Goal: Task Accomplishment & Management: Complete application form

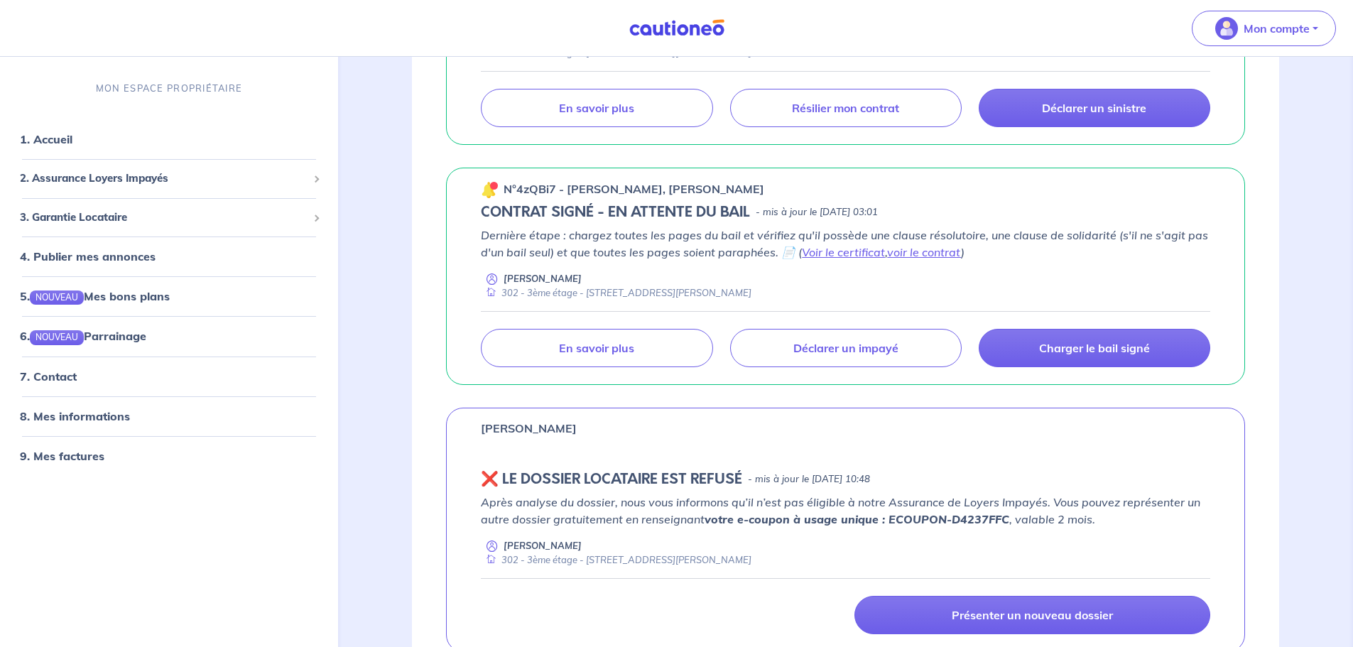
scroll to position [923, 0]
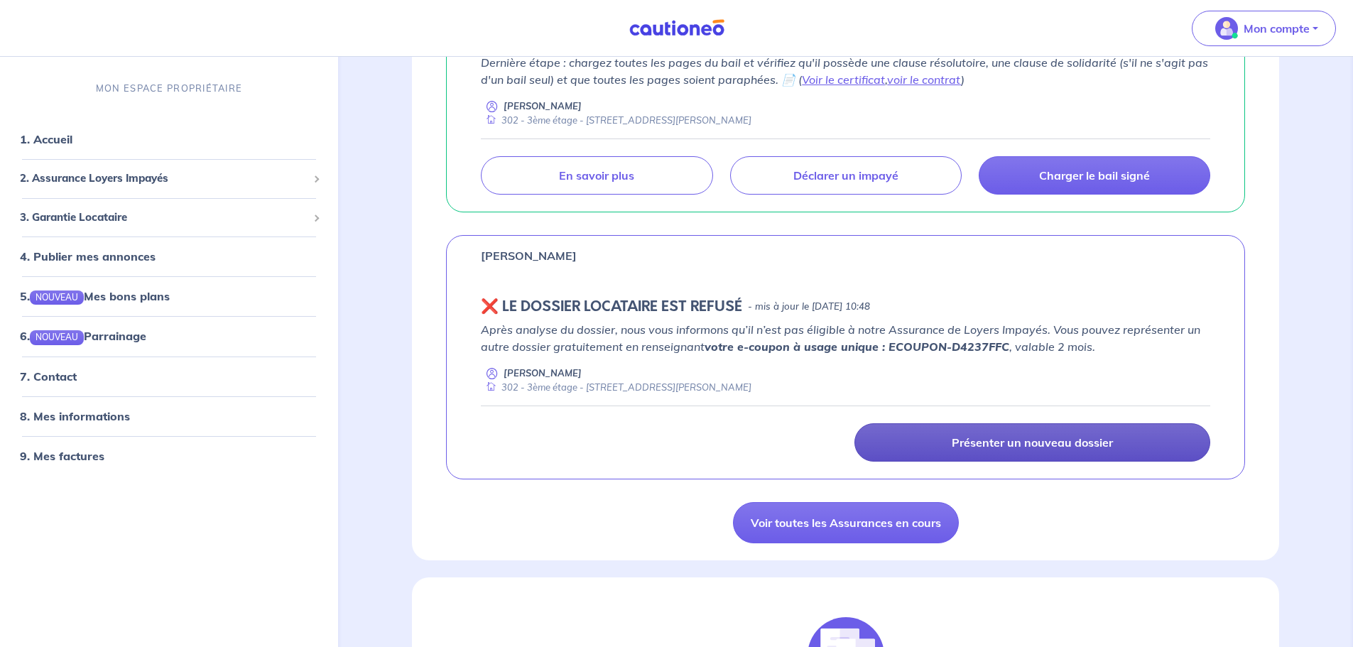
click at [990, 447] on p "Présenter un nouveau dossier" at bounding box center [1031, 442] width 161 height 14
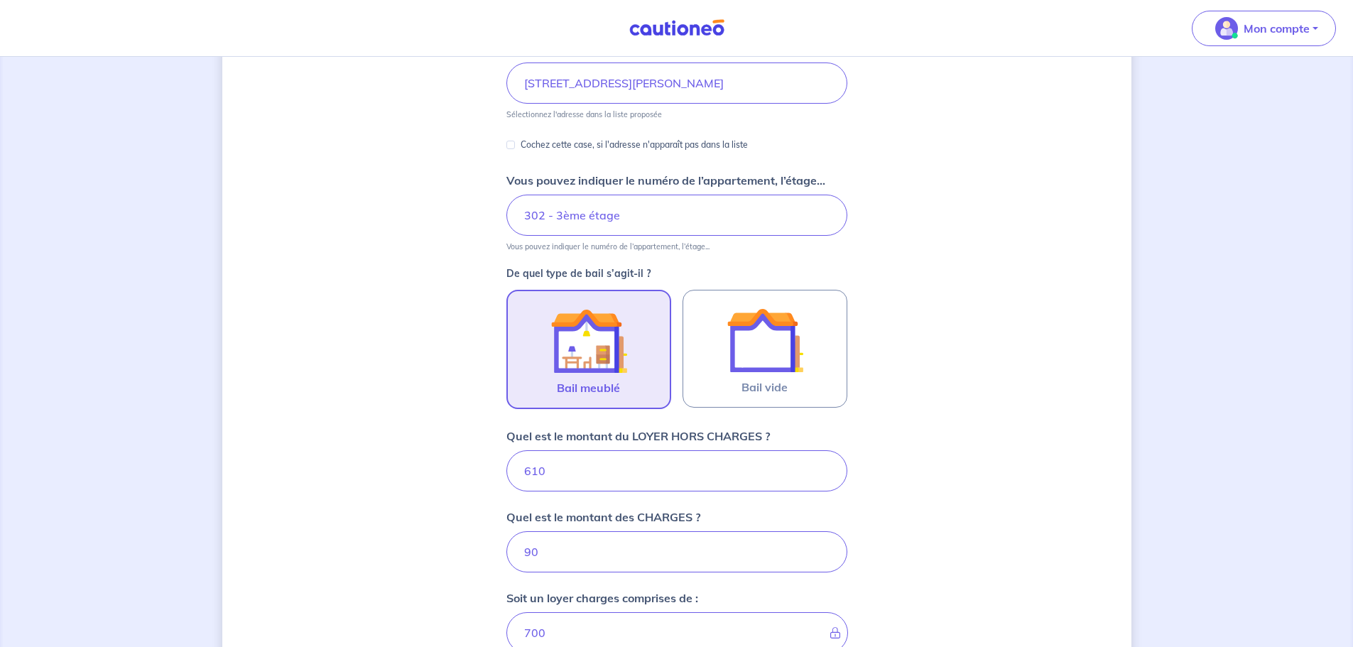
scroll to position [426, 0]
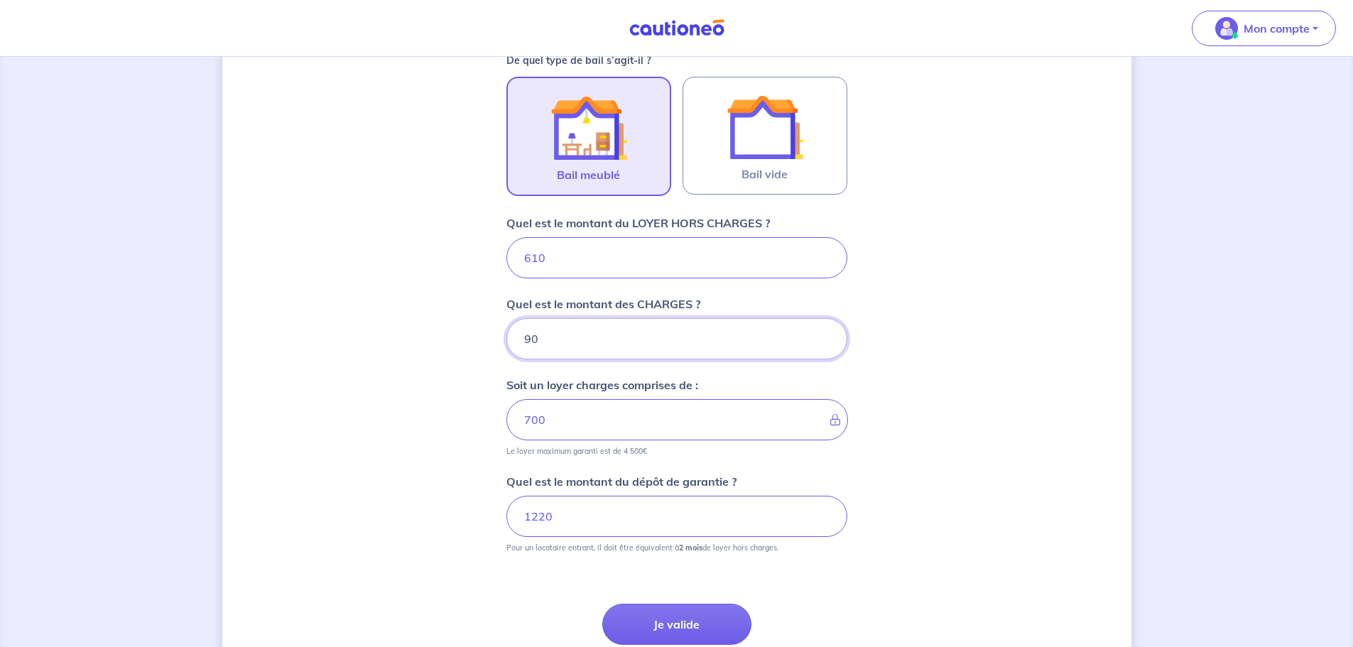
click at [568, 346] on input "90" at bounding box center [676, 338] width 341 height 41
type input "78"
type input "688"
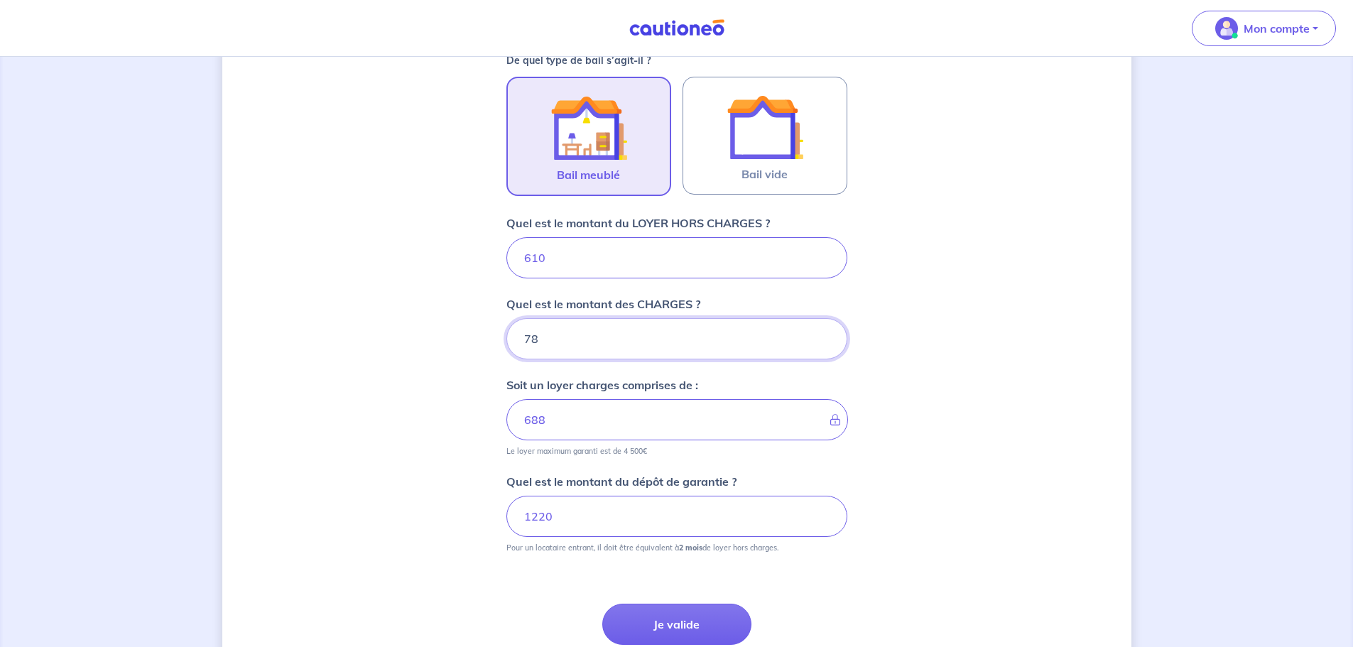
type input "78"
click at [1081, 253] on div "Dites-nous en plus sur votre bien Où se situe votre bien en location ? [STREET_…" at bounding box center [676, 198] width 909 height 1101
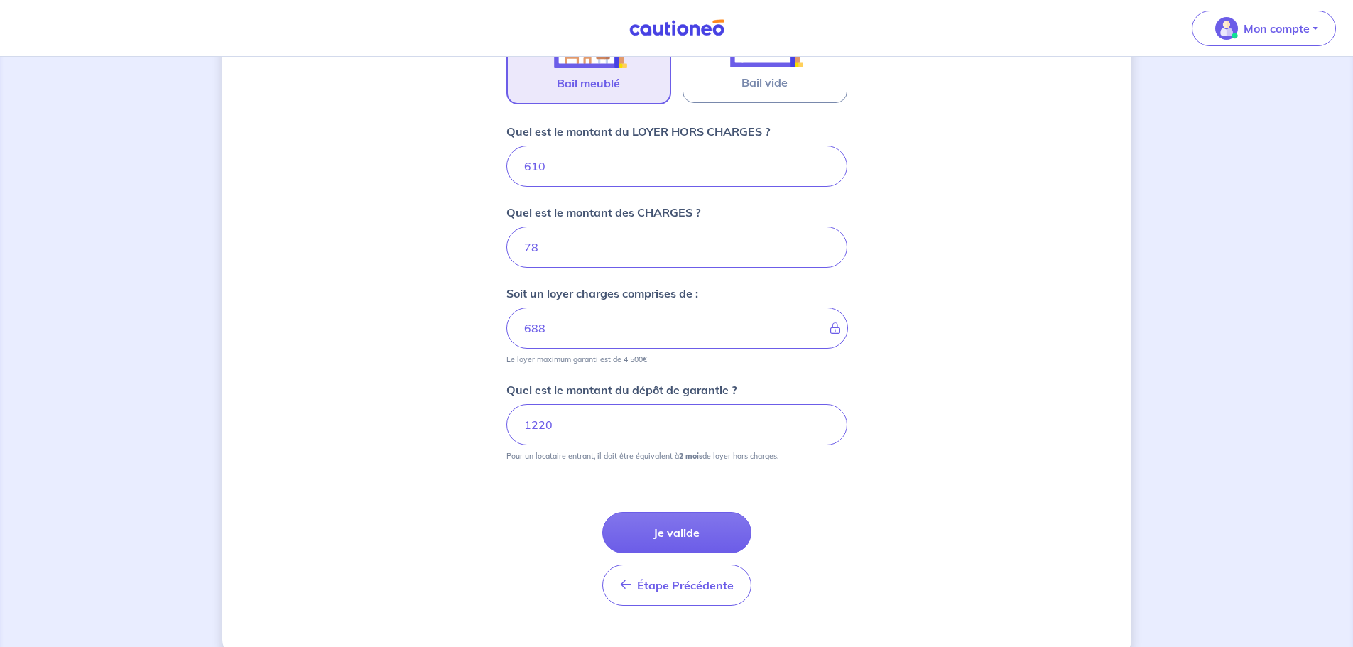
scroll to position [545, 0]
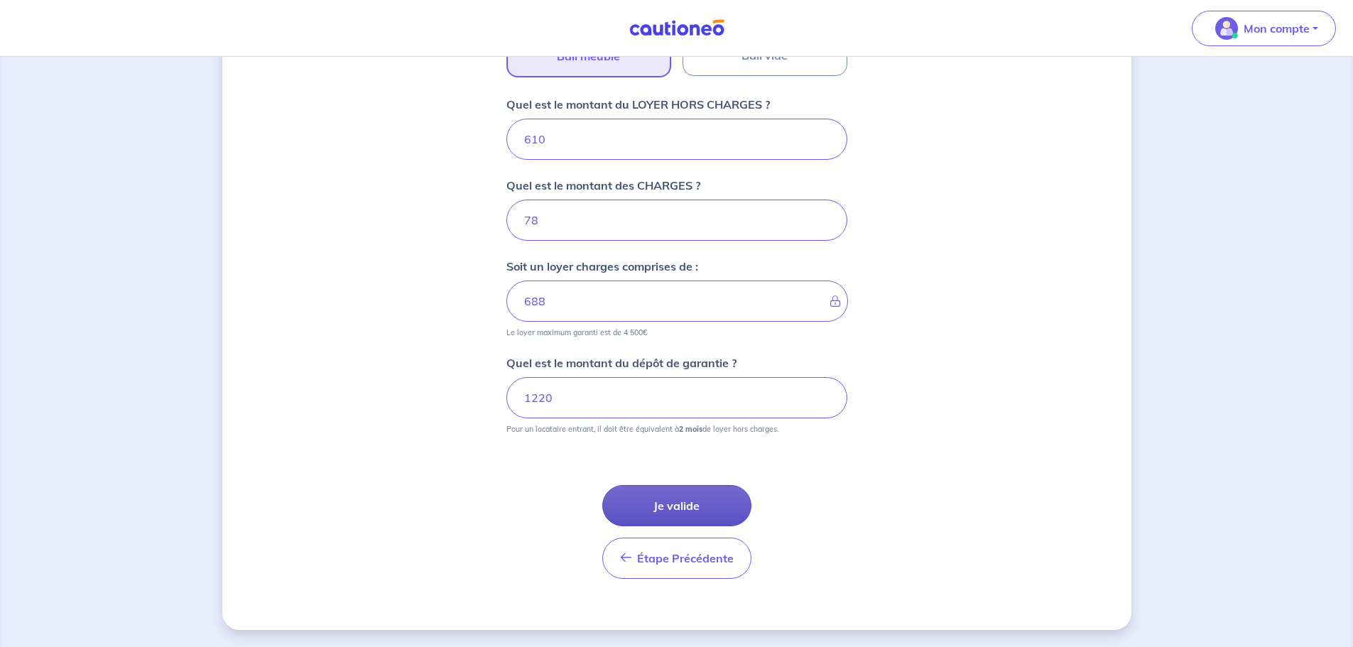
click at [682, 506] on button "Je valide" at bounding box center [676, 505] width 149 height 41
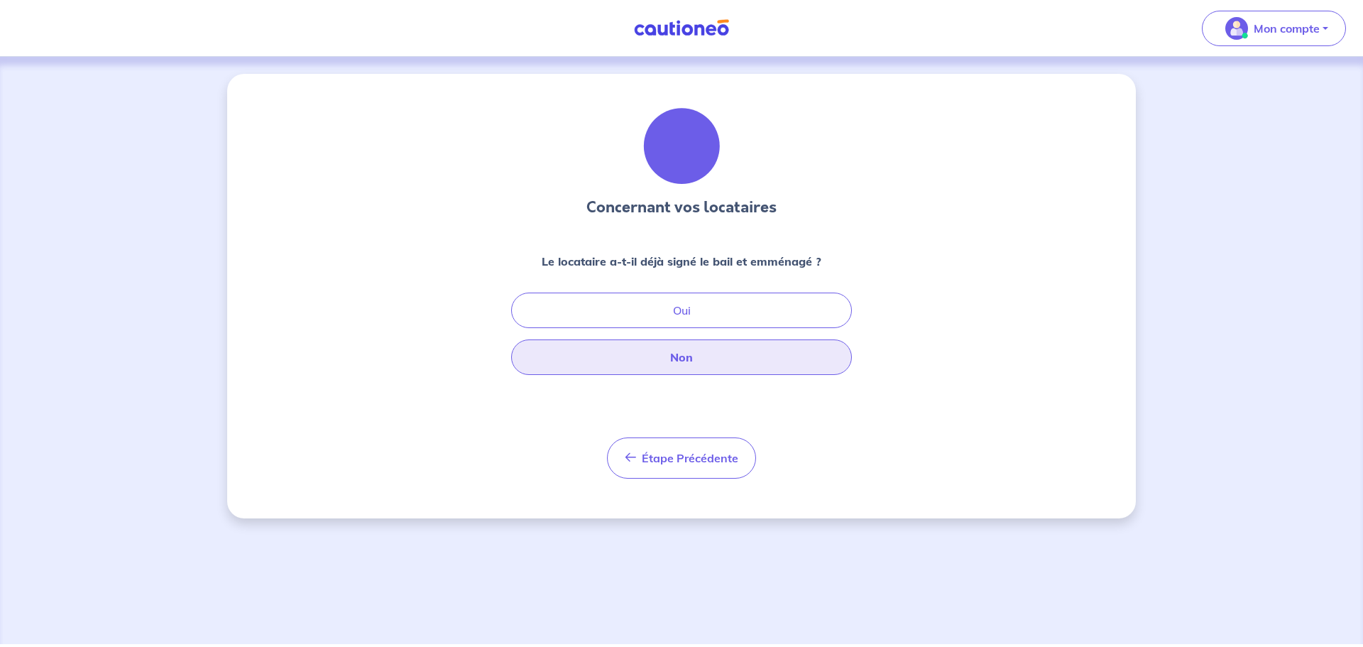
click at [694, 367] on button "Non" at bounding box center [681, 357] width 341 height 36
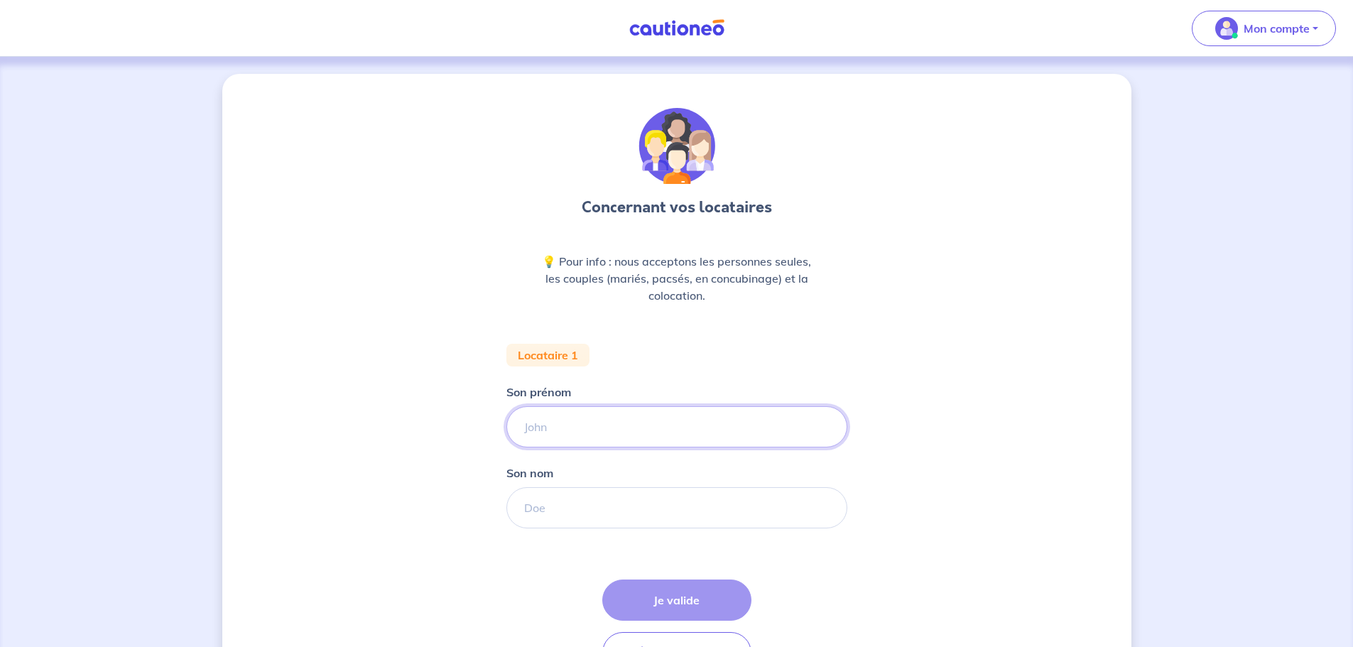
click at [631, 430] on input "Son prénom" at bounding box center [676, 426] width 341 height 41
type input "n"
type input "Nicoly"
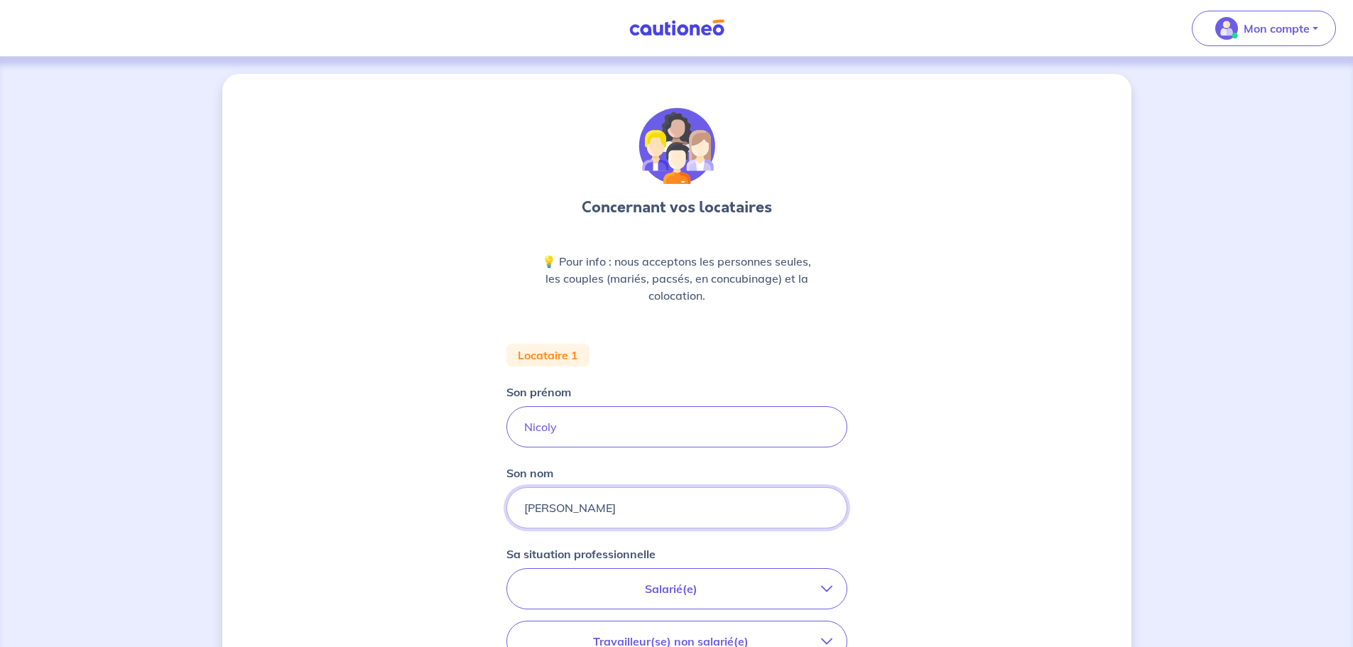
type input "[PERSON_NAME]"
click at [579, 424] on input "Nicoly" at bounding box center [676, 426] width 341 height 41
type input "D"
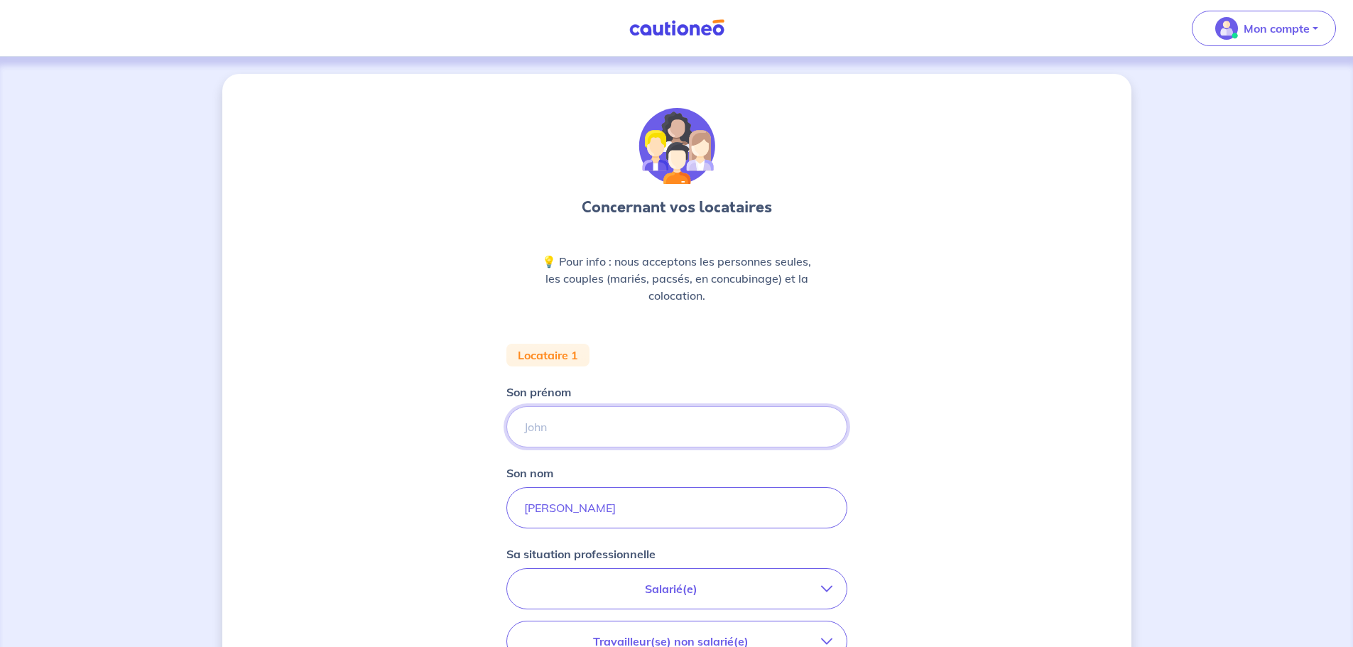
type input "r"
type input "[PERSON_NAME]"
type input "NICOLY"
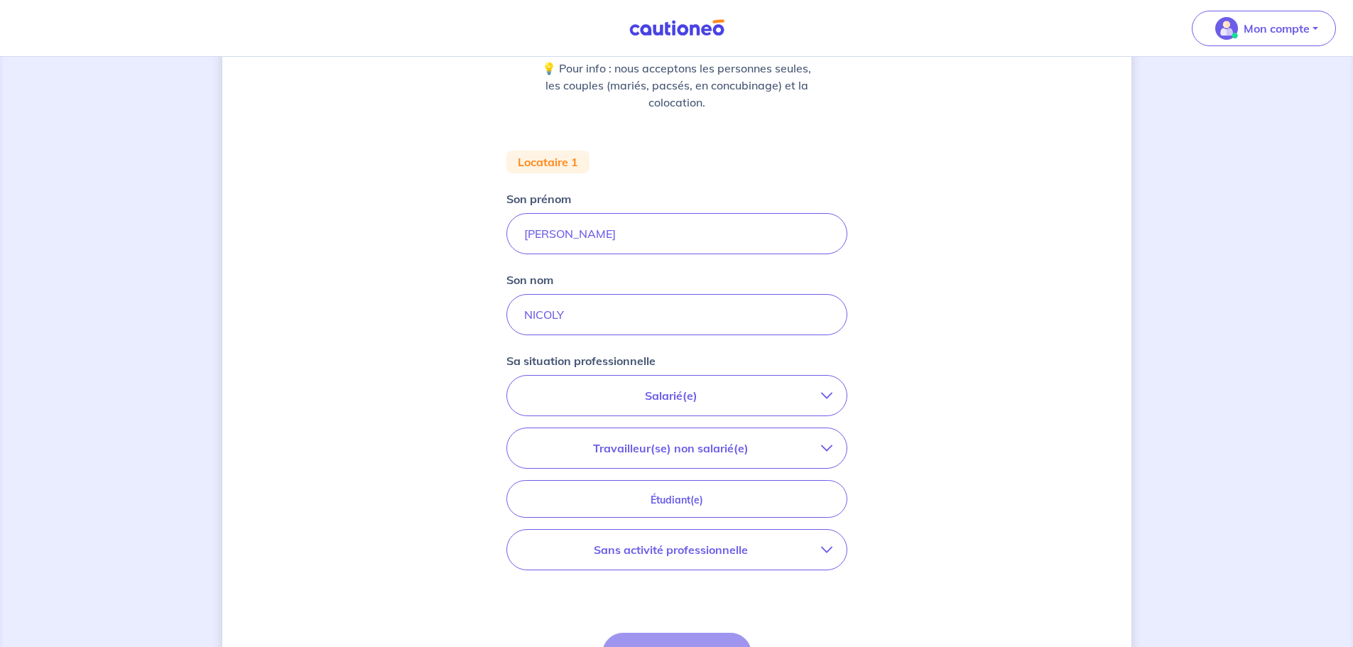
scroll to position [213, 0]
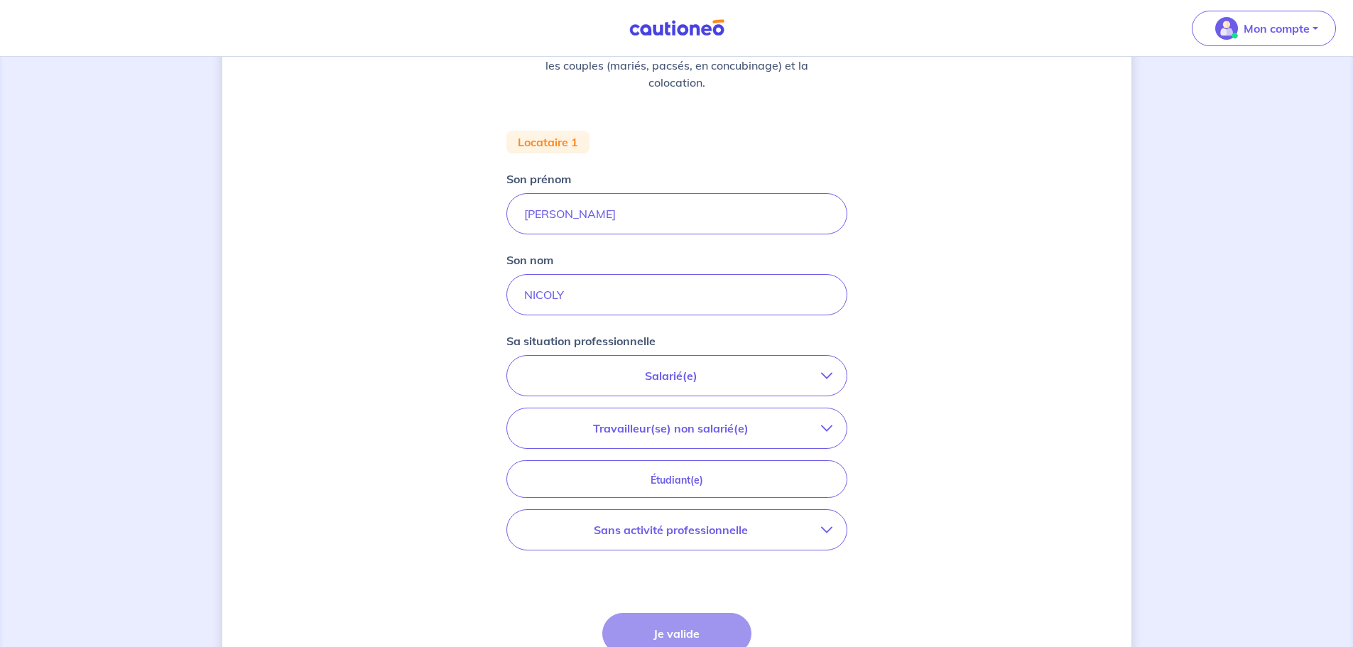
click at [692, 381] on p "Salarié(e)" at bounding box center [671, 375] width 300 height 17
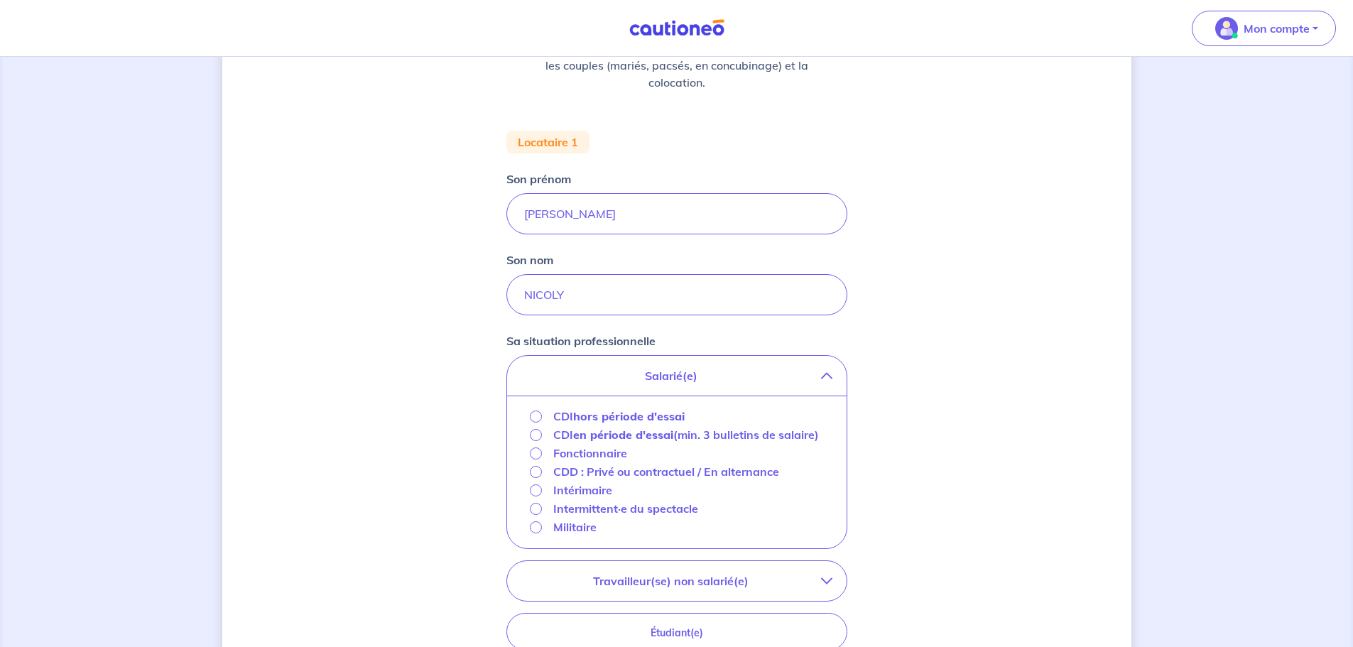
click at [557, 416] on p "CDI hors période d'essai" at bounding box center [618, 416] width 131 height 17
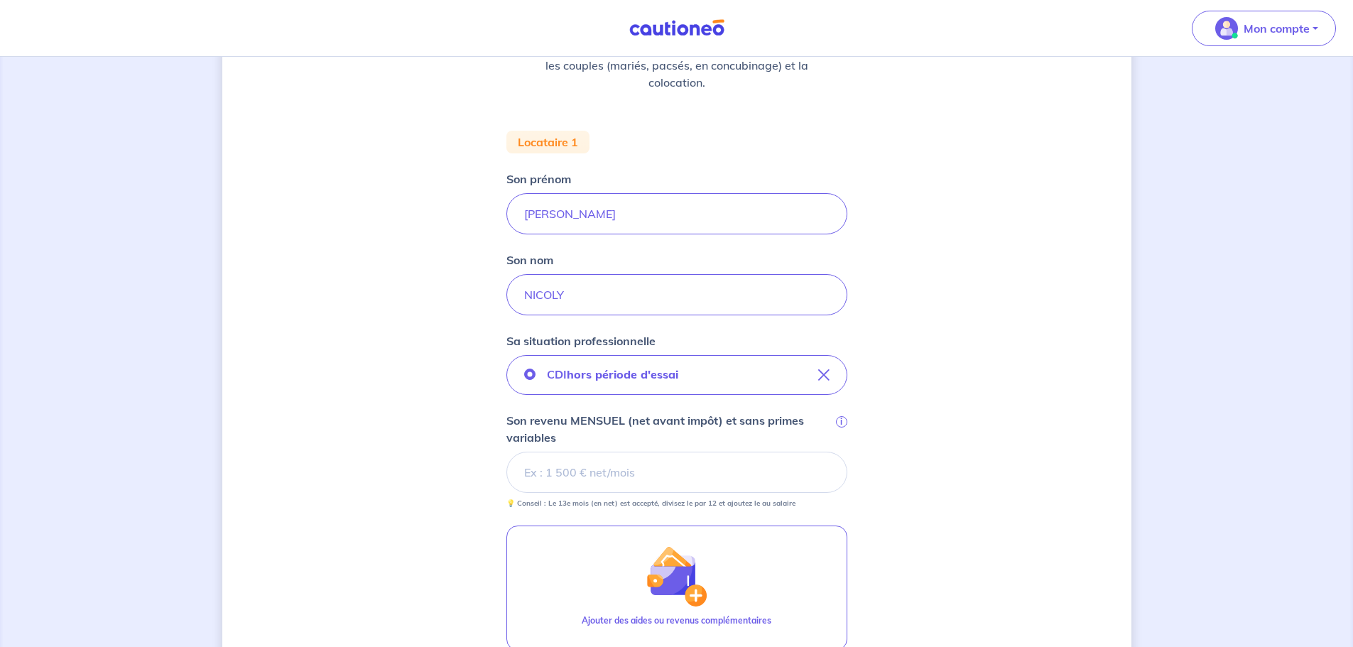
click at [637, 476] on input "Son revenu MENSUEL (net avant impôt) et sans primes variables i" at bounding box center [676, 472] width 341 height 41
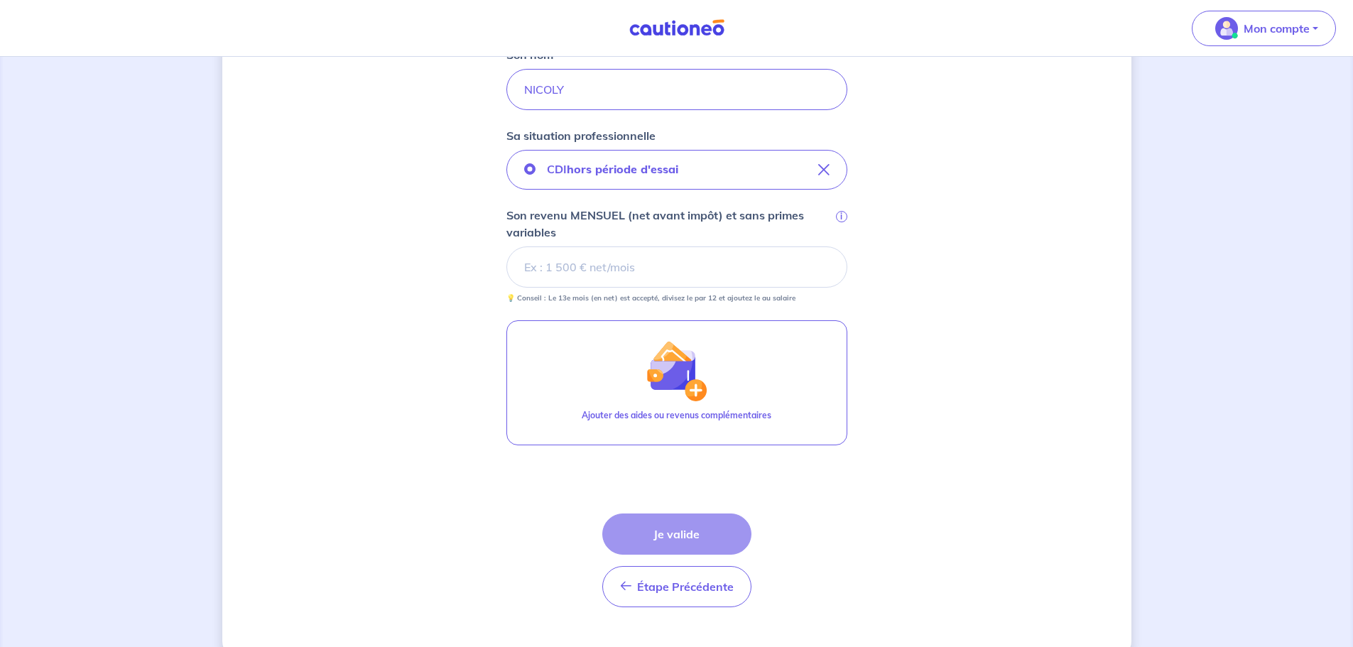
scroll to position [426, 0]
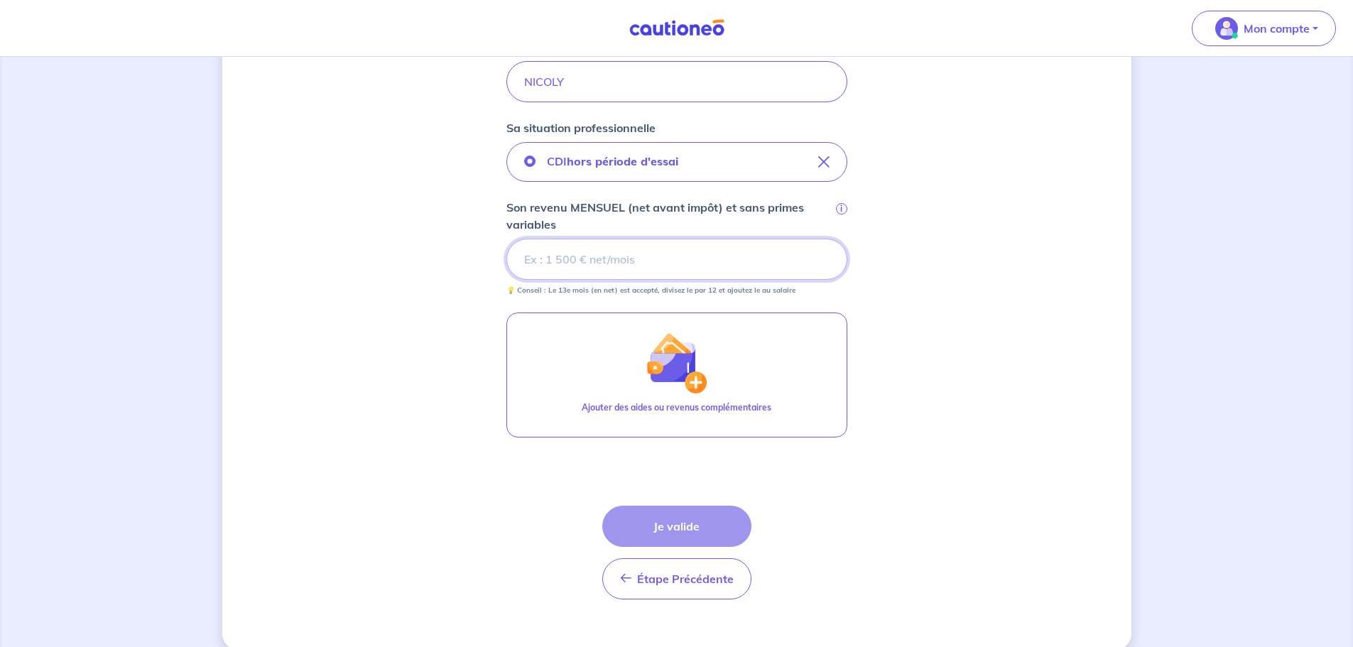
click at [657, 258] on input "Son revenu MENSUEL (net avant impôt) et sans primes variables i" at bounding box center [676, 259] width 341 height 41
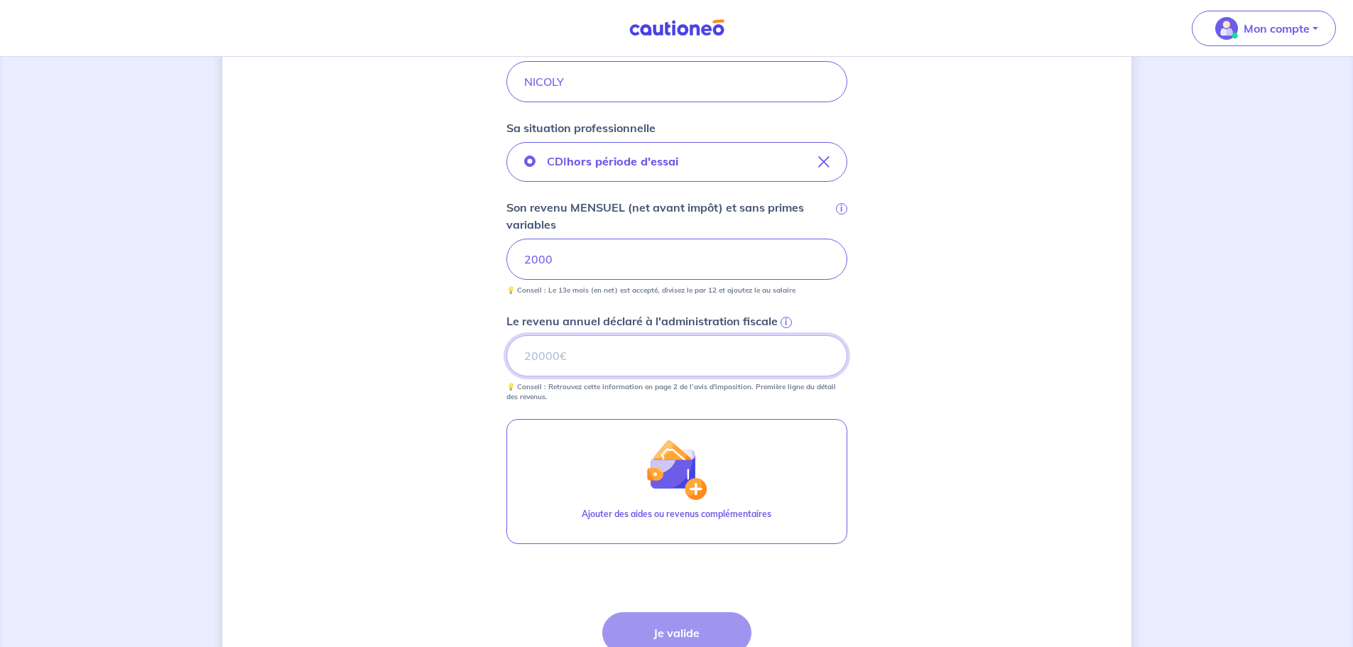
click at [662, 360] on input "Le revenu annuel déclaré à l'administration fiscale i" at bounding box center [676, 355] width 341 height 41
type input "21210"
click at [1001, 302] on div "Concernant vos locataires 💡 Pour info : nous acceptons les personnes seules, le…" at bounding box center [676, 202] width 909 height 1109
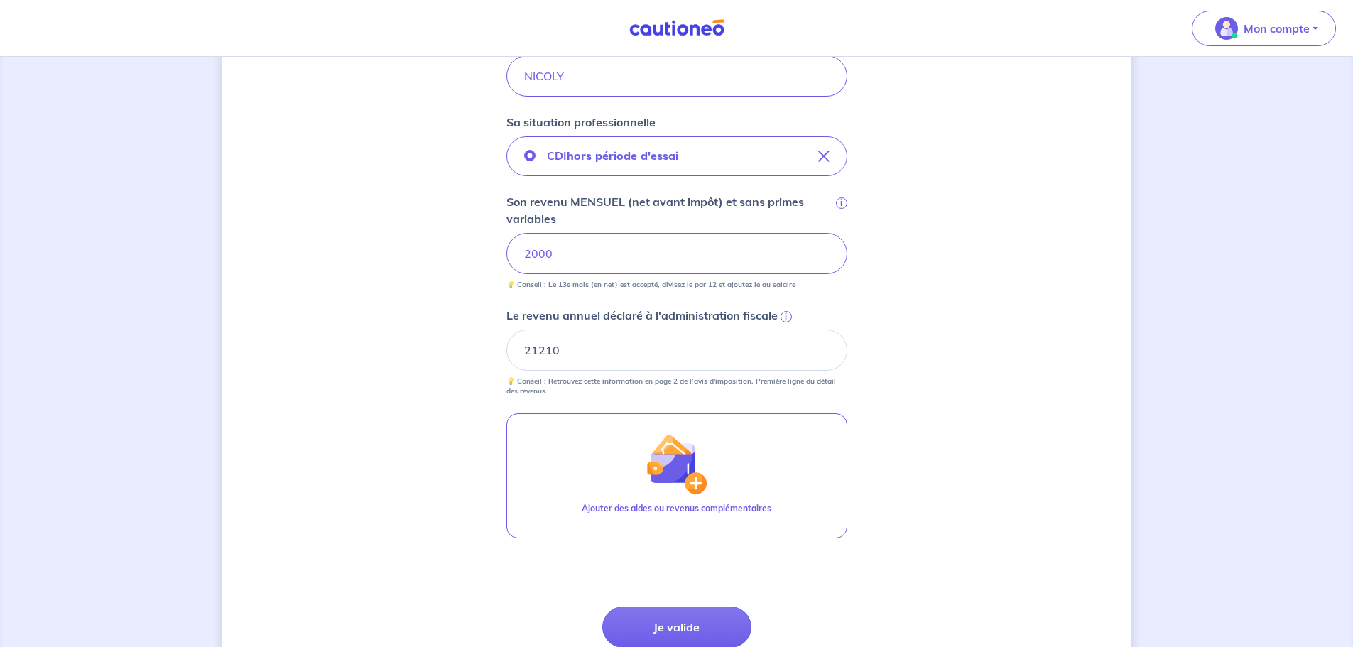
scroll to position [553, 0]
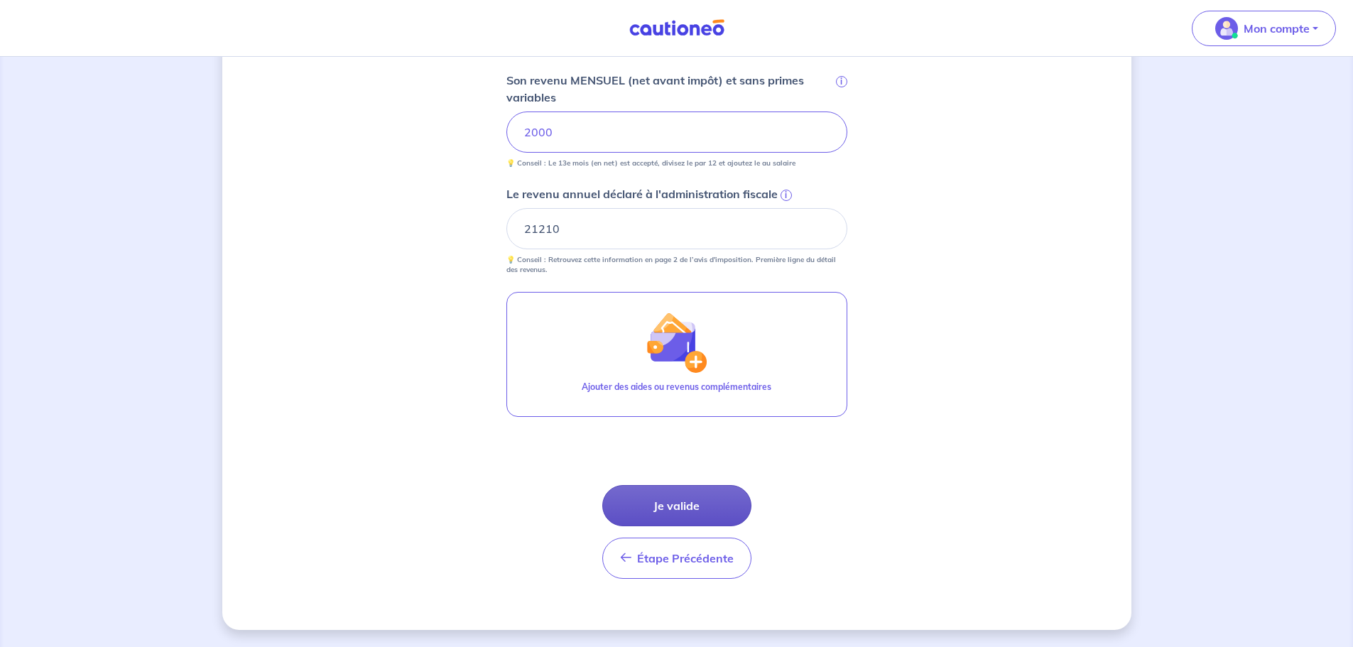
click at [687, 516] on button "Je valide" at bounding box center [676, 505] width 149 height 41
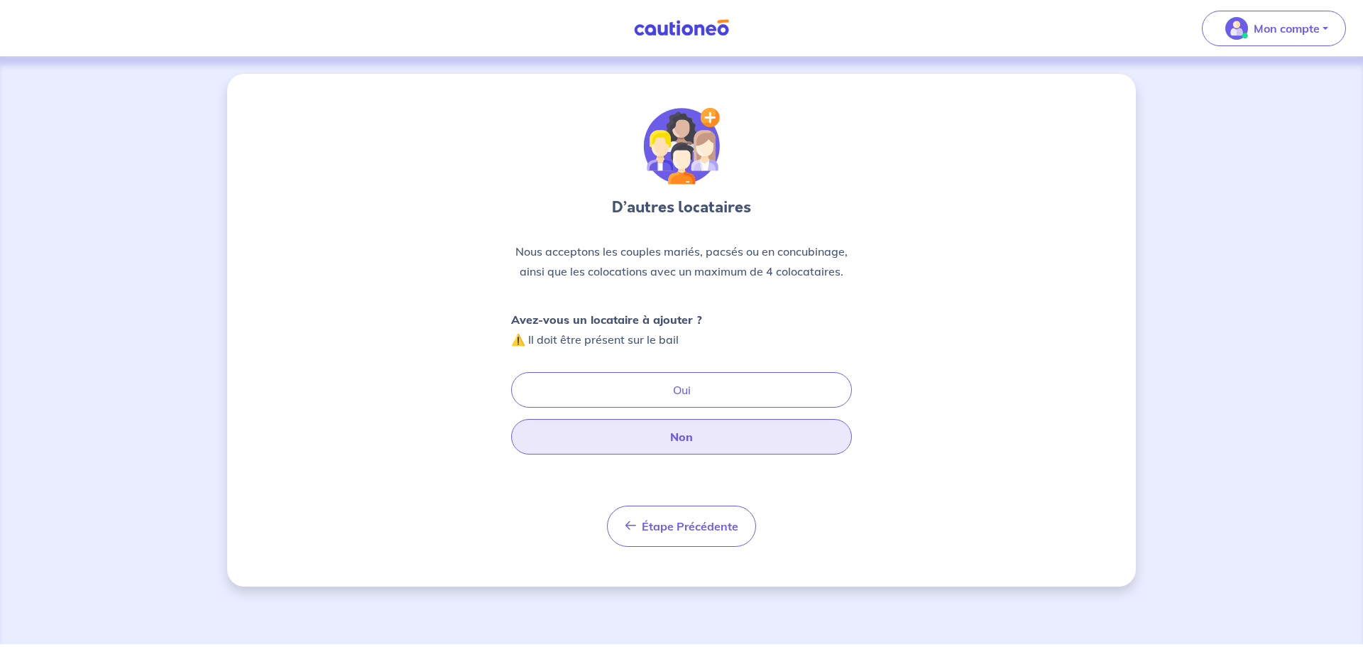
click at [717, 435] on button "Non" at bounding box center [681, 437] width 341 height 36
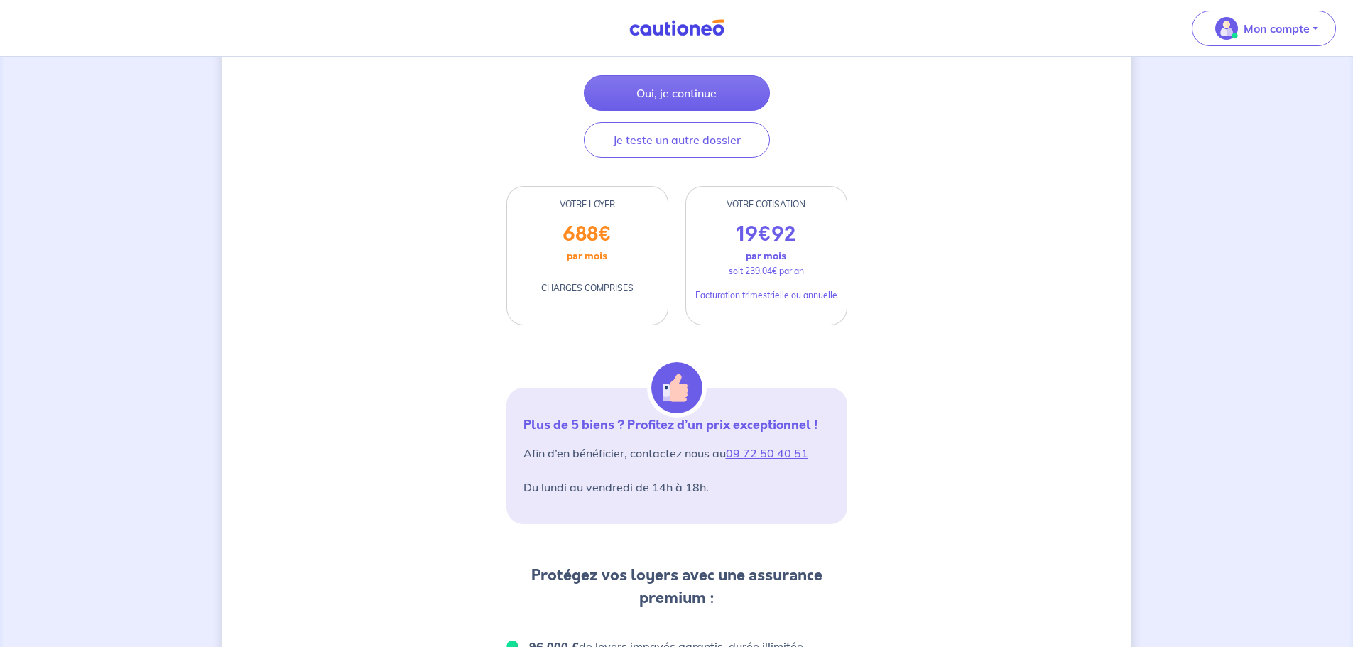
scroll to position [59, 0]
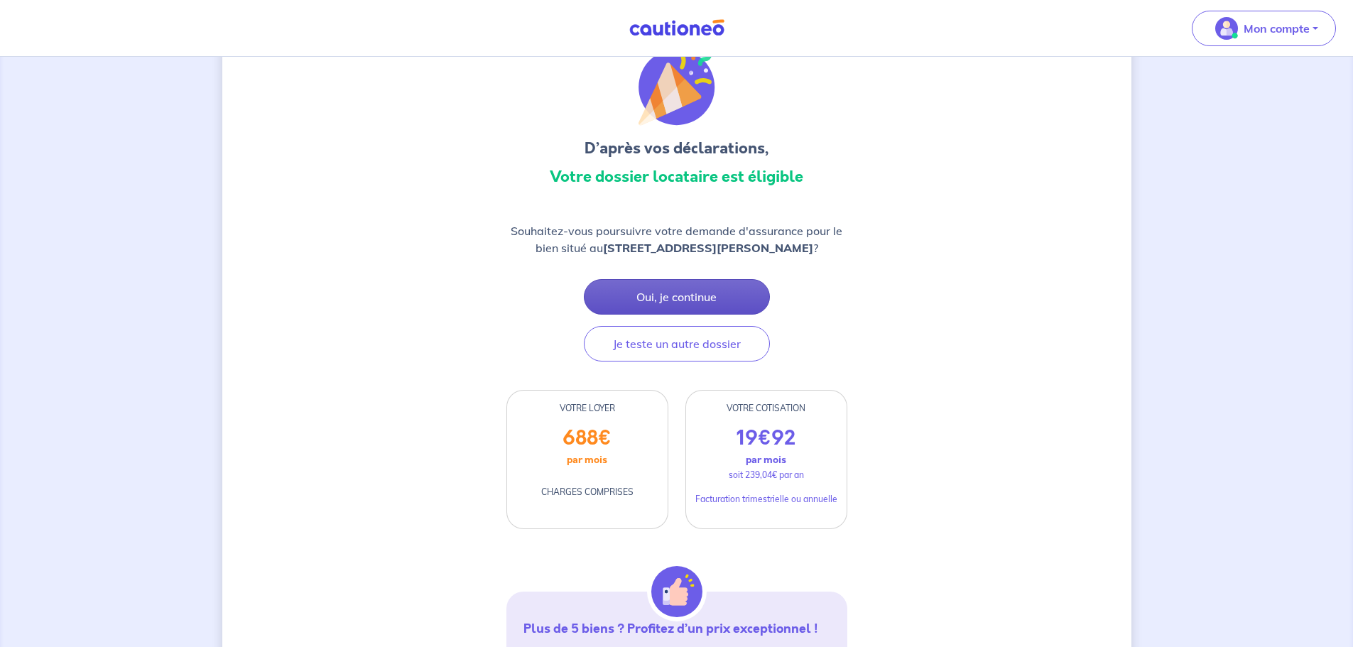
click at [668, 305] on button "Oui, je continue" at bounding box center [677, 297] width 186 height 36
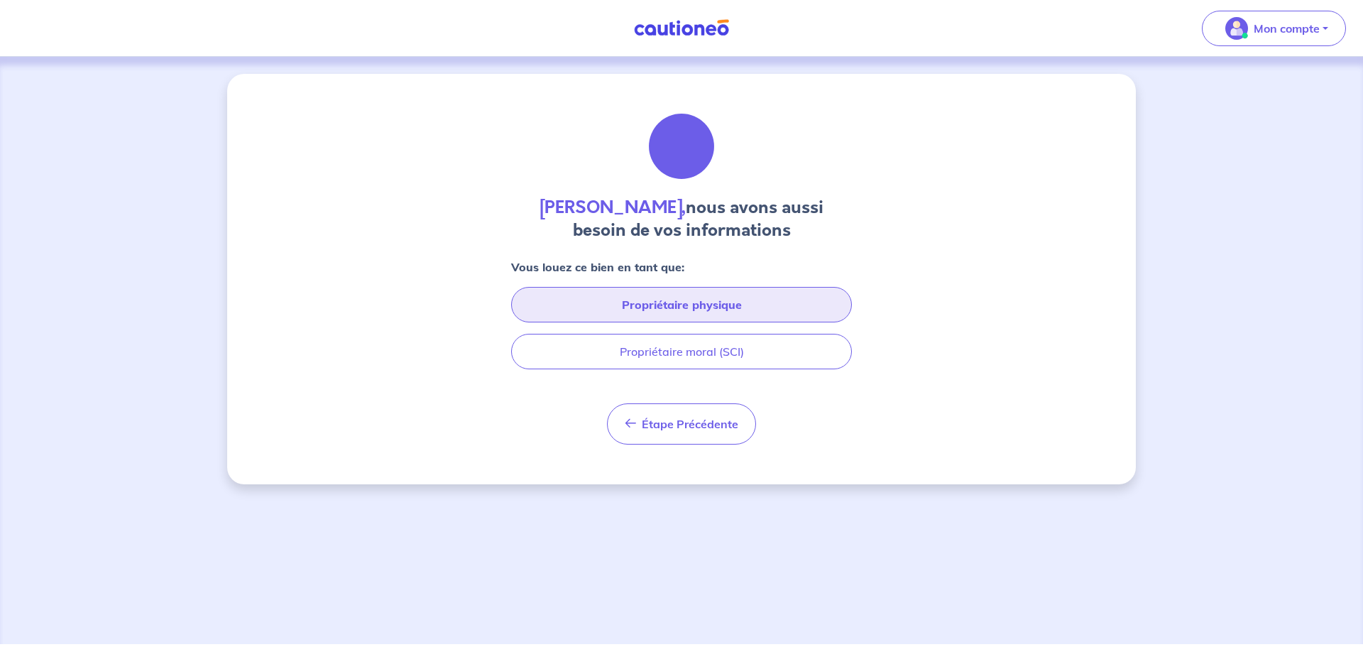
click at [668, 305] on button "Propriétaire physique" at bounding box center [681, 305] width 341 height 36
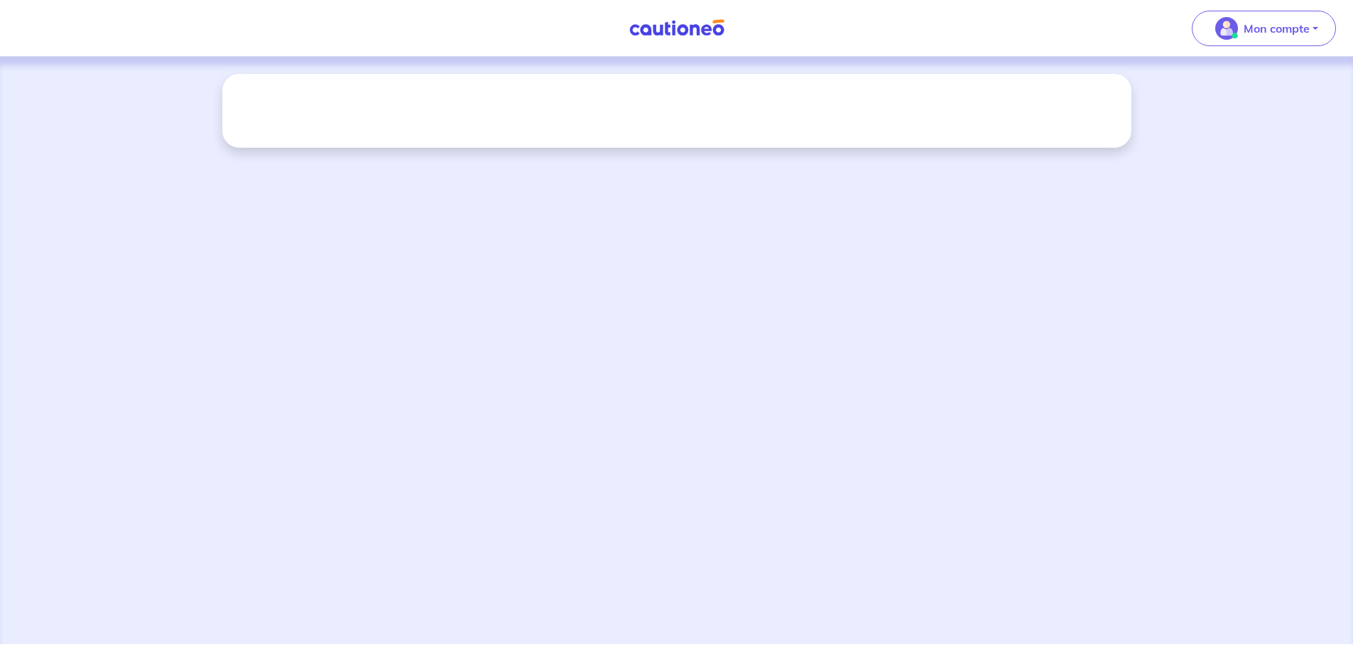
select select "FR"
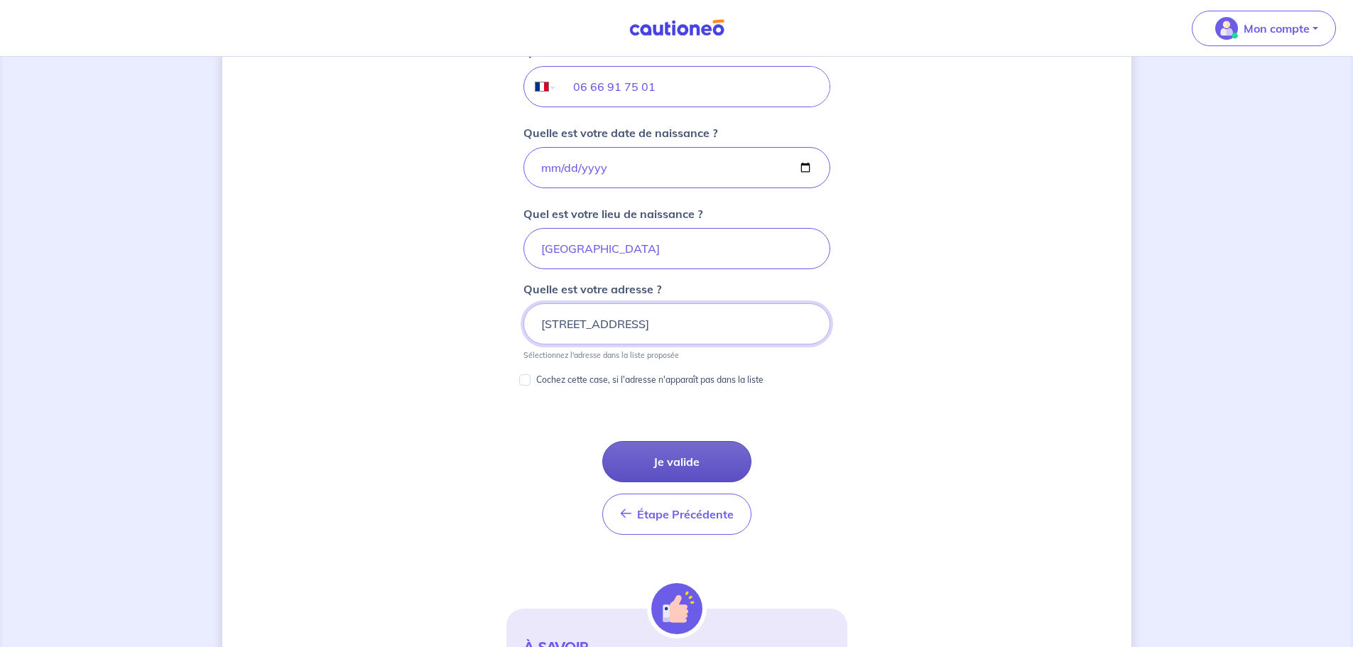
scroll to position [591, 0]
click at [526, 381] on input "Cochez cette case, si l'adresse n'apparaît pas dans la liste" at bounding box center [524, 378] width 11 height 11
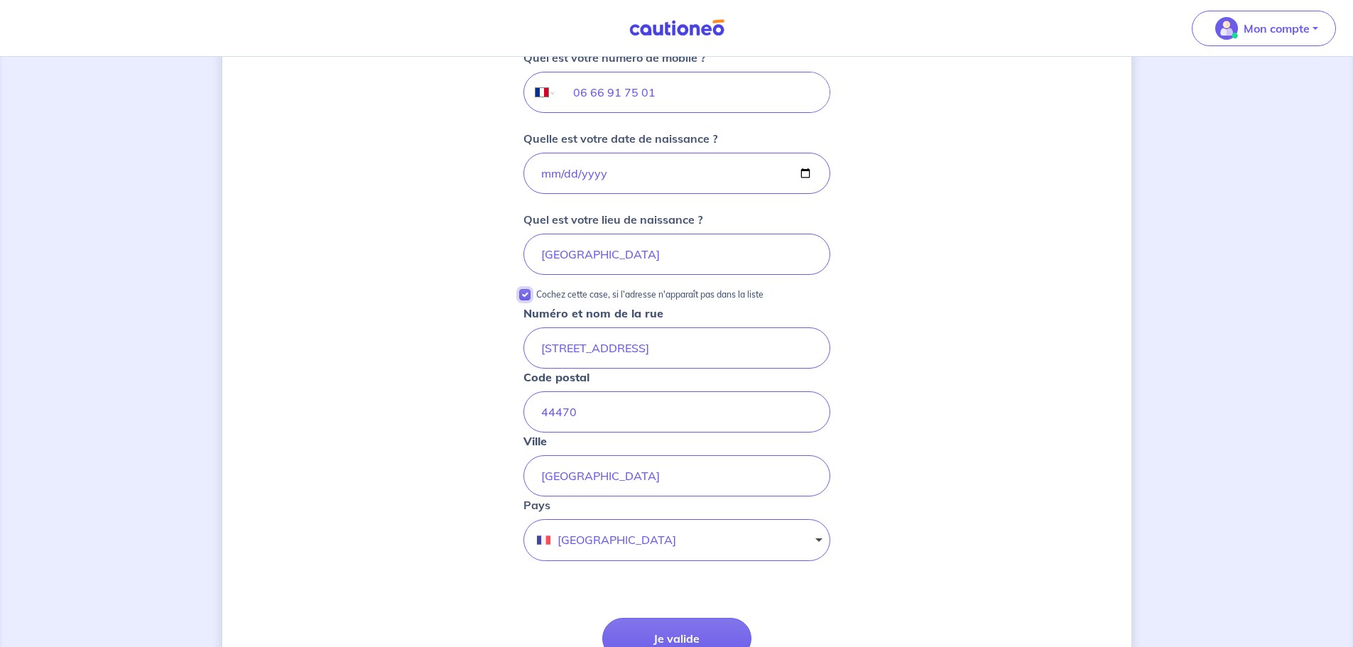
scroll to position [584, 0]
click at [529, 297] on input "Cochez cette case, si l'adresse n'apparaît pas dans la liste" at bounding box center [524, 295] width 11 height 11
checkbox input "false"
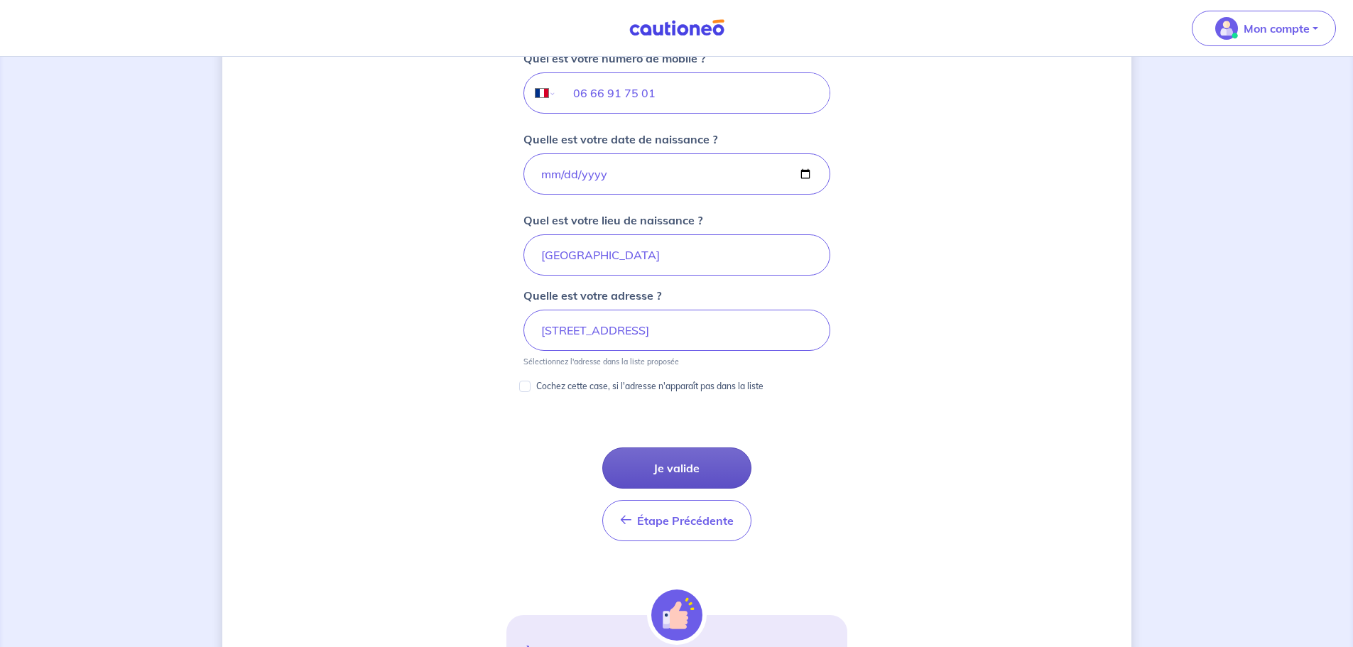
click at [673, 455] on button "Je valide" at bounding box center [676, 467] width 149 height 41
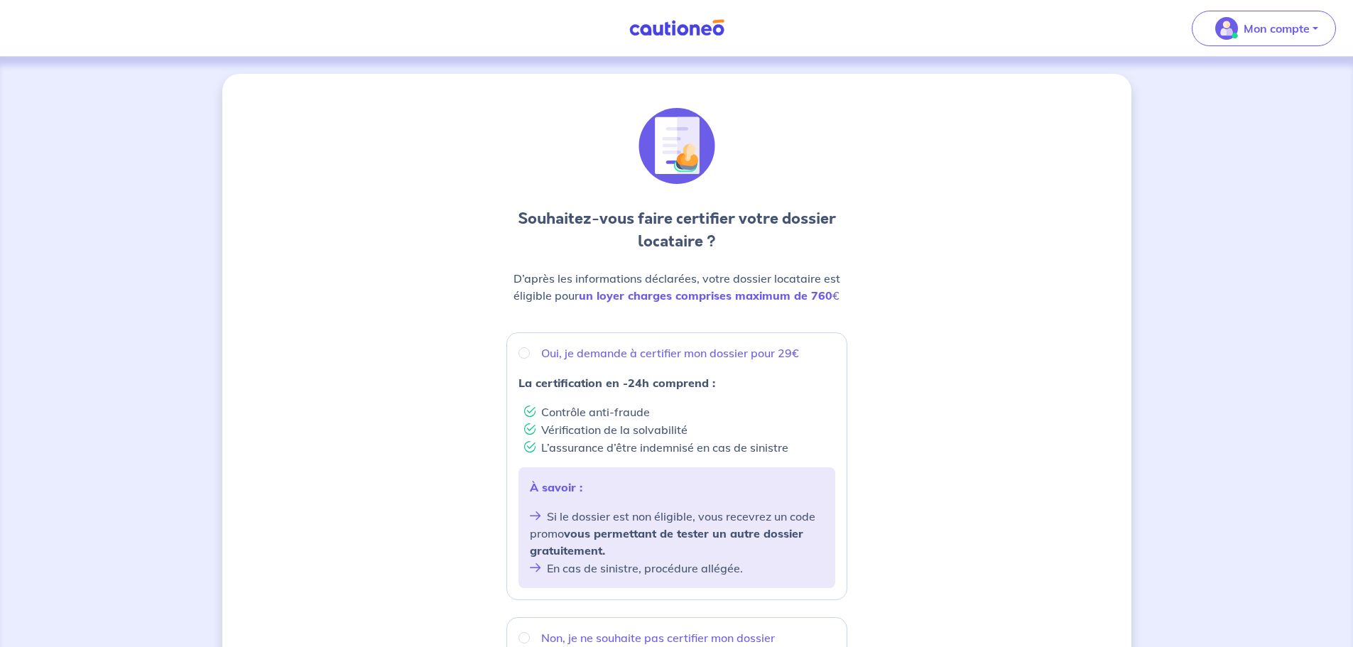
click at [642, 347] on p "Oui, je demande à certifier mon dossier pour 29€" at bounding box center [670, 352] width 258 height 17
click at [530, 347] on input "Oui, je demande à certifier mon dossier pour 29€" at bounding box center [523, 352] width 11 height 11
radio input "true"
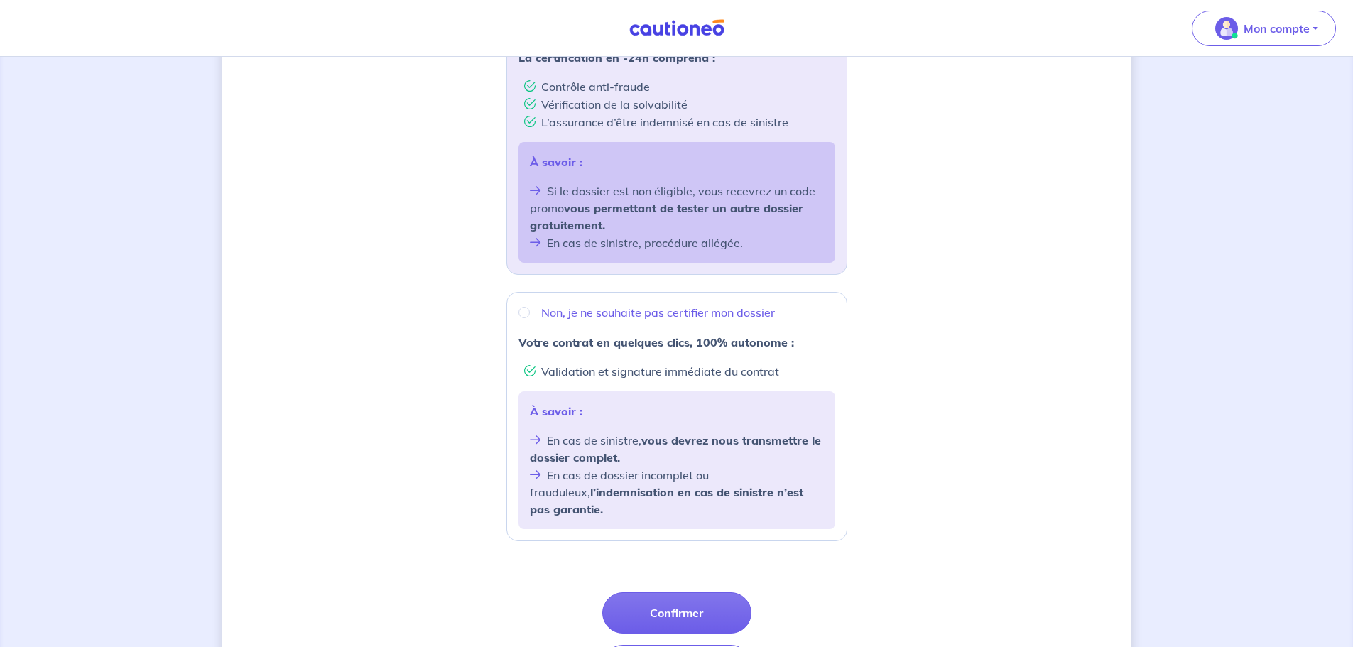
scroll to position [415, 0]
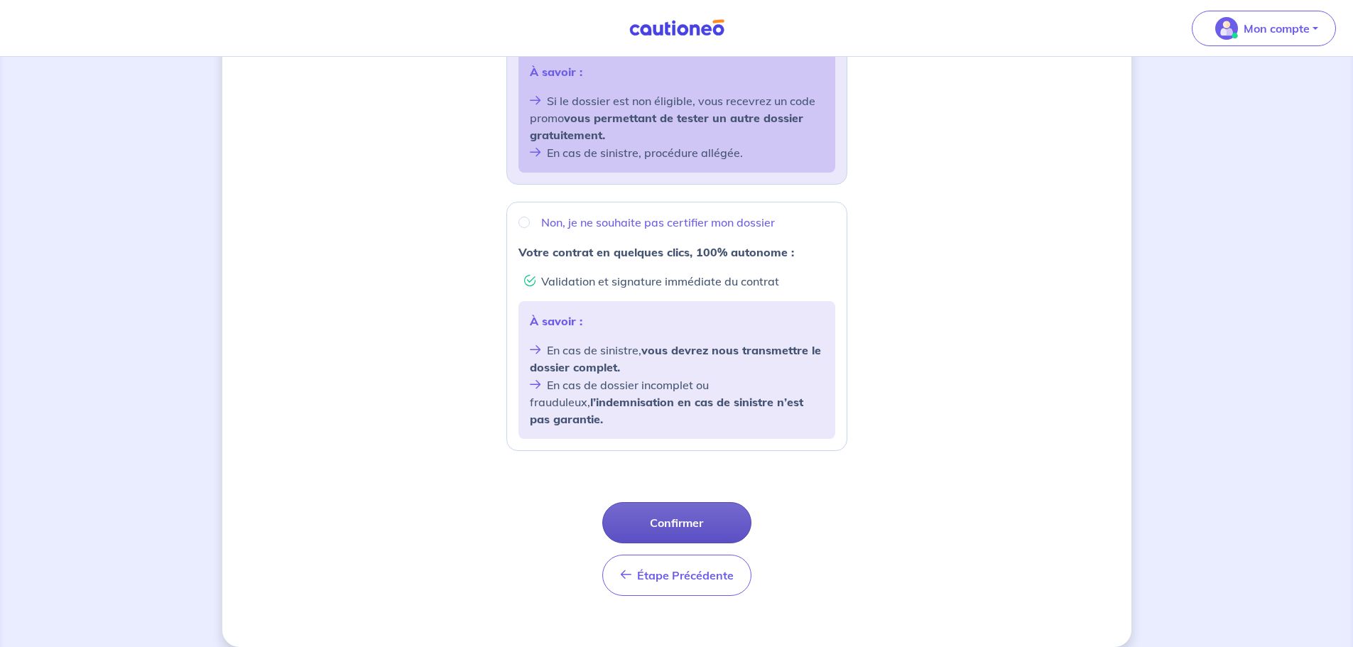
click at [674, 502] on button "Confirmer" at bounding box center [676, 522] width 149 height 41
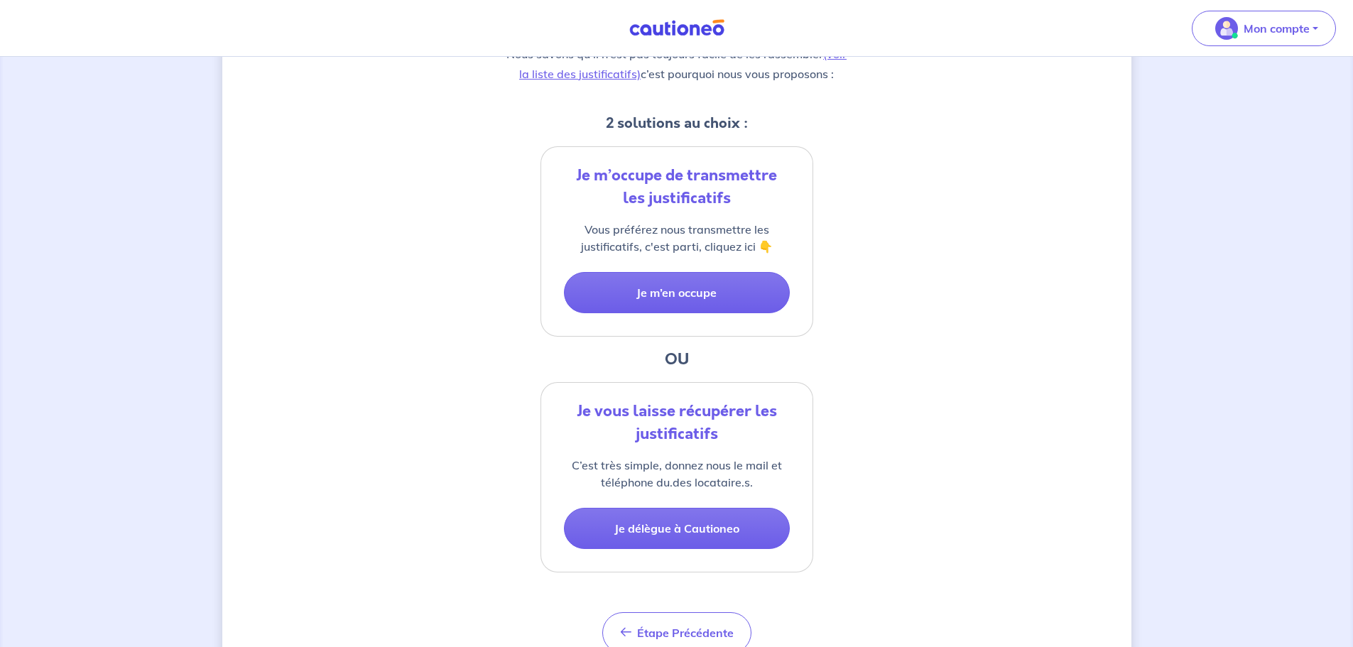
scroll to position [284, 0]
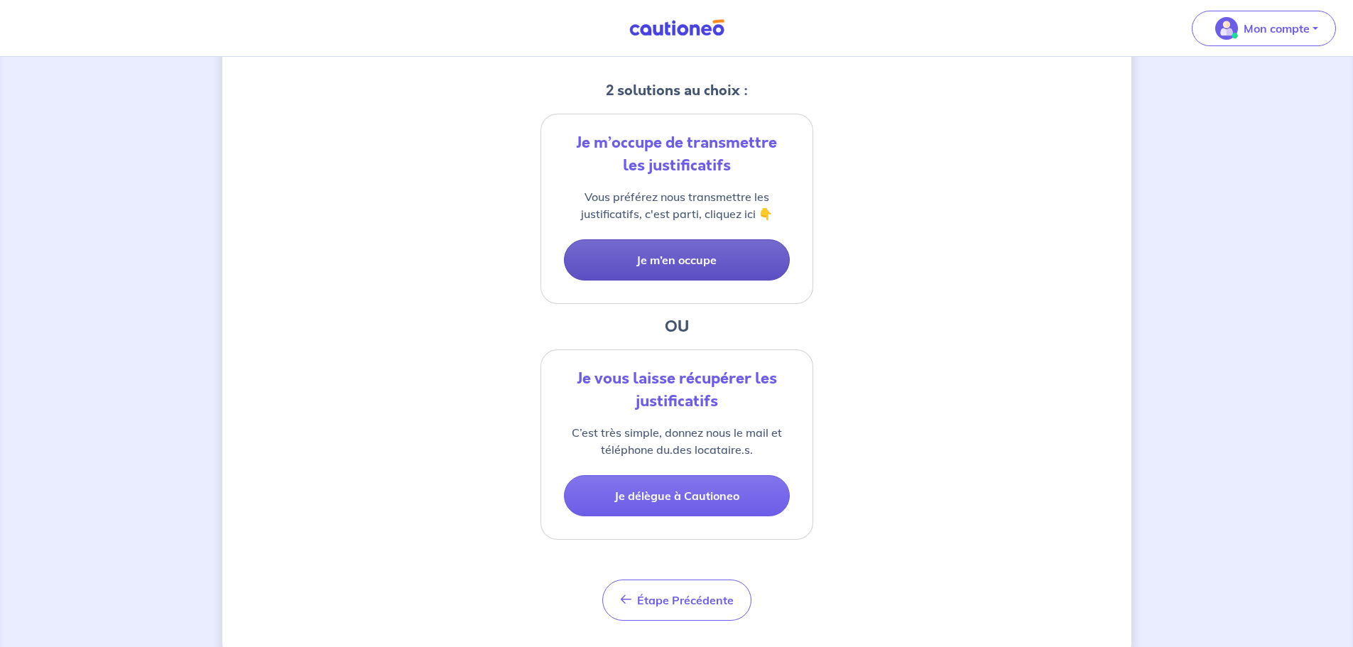
click at [697, 256] on button "Je m’en occupe" at bounding box center [677, 259] width 226 height 41
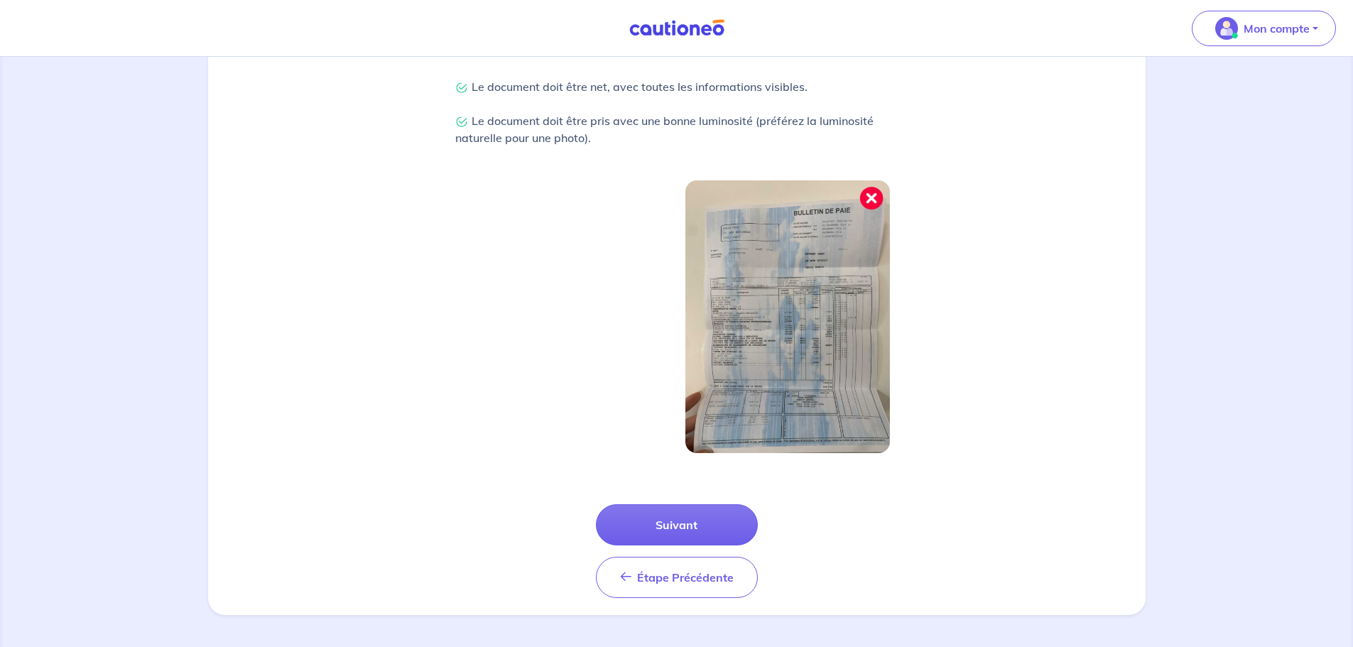
scroll to position [370, 0]
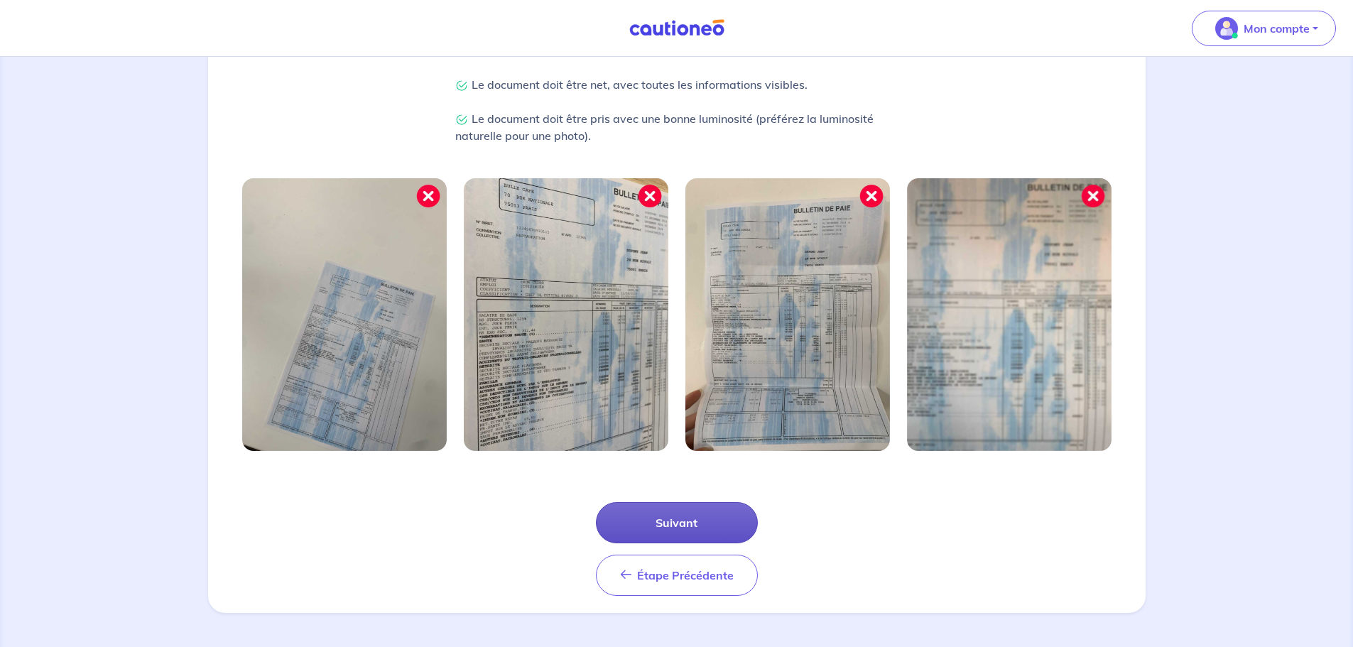
click at [685, 519] on button "Suivant" at bounding box center [677, 522] width 162 height 41
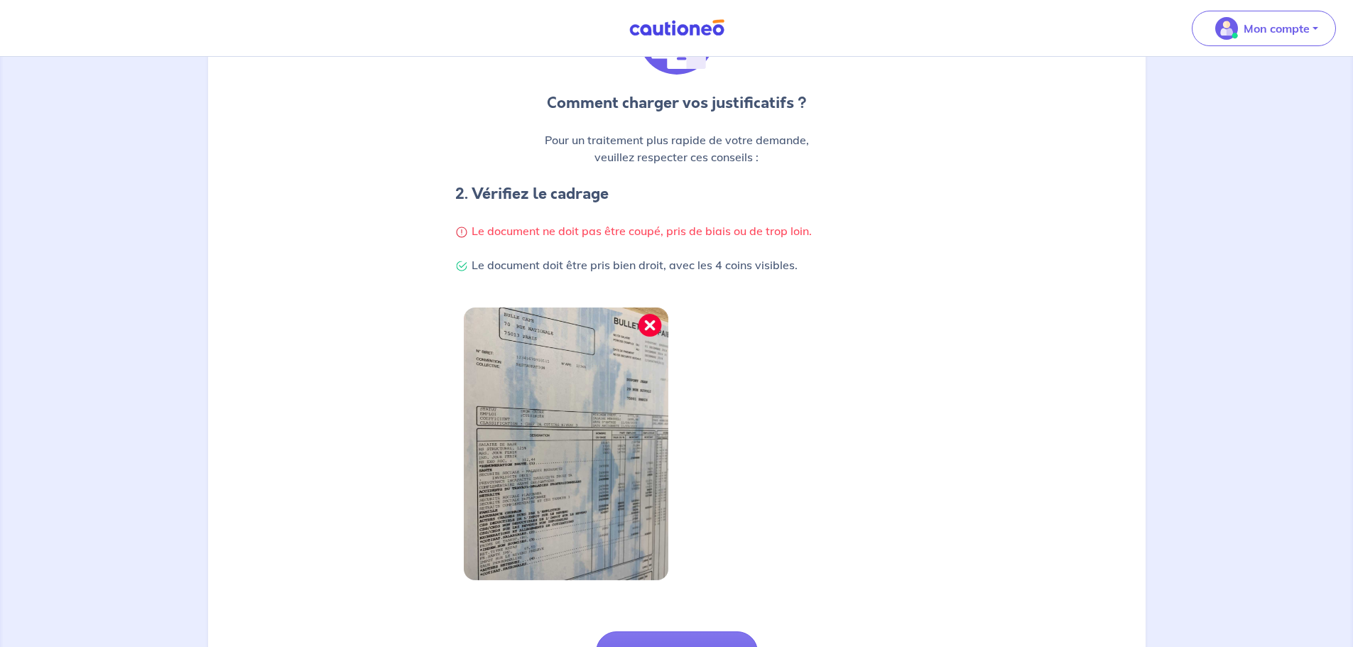
scroll to position [302, 0]
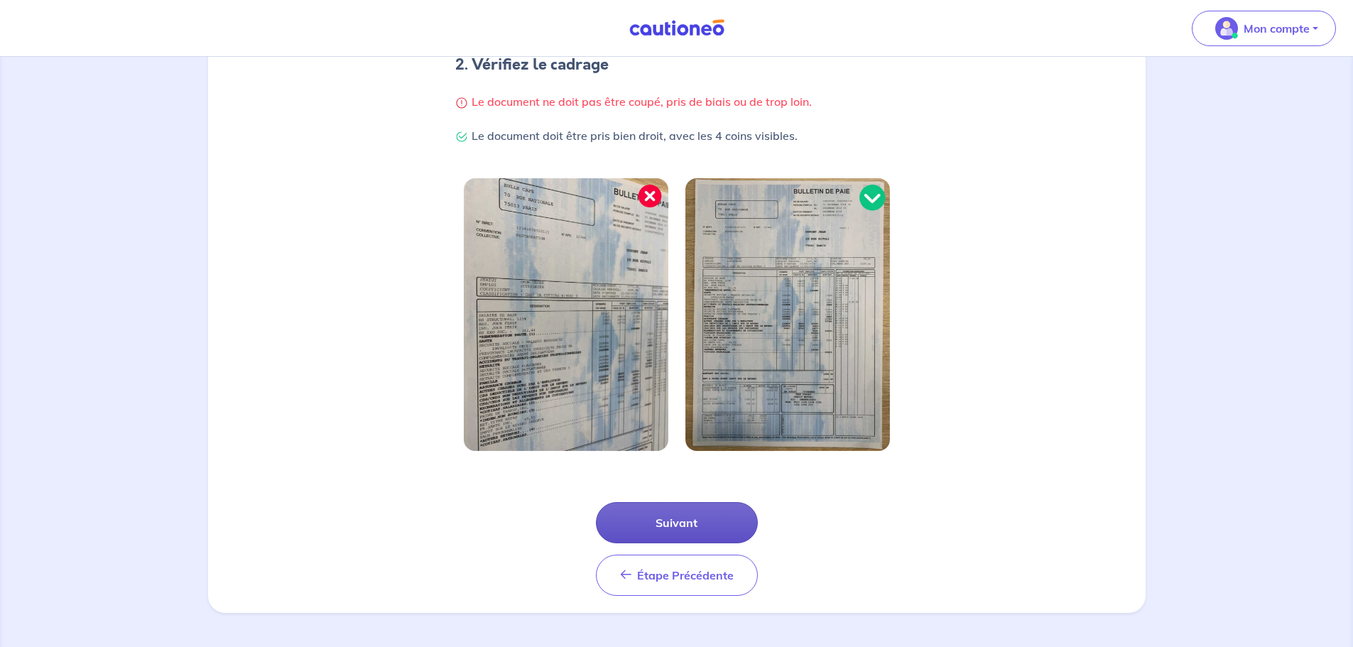
click at [655, 513] on button "Suivant" at bounding box center [677, 522] width 162 height 41
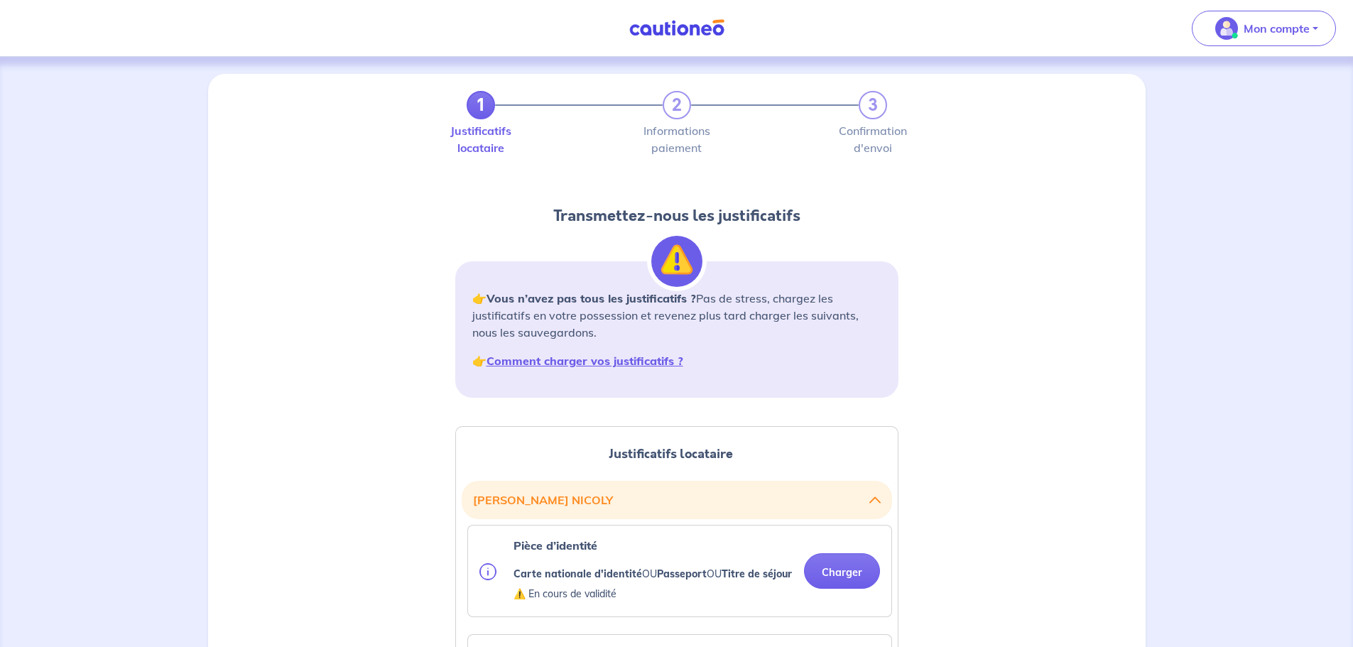
scroll to position [426, 0]
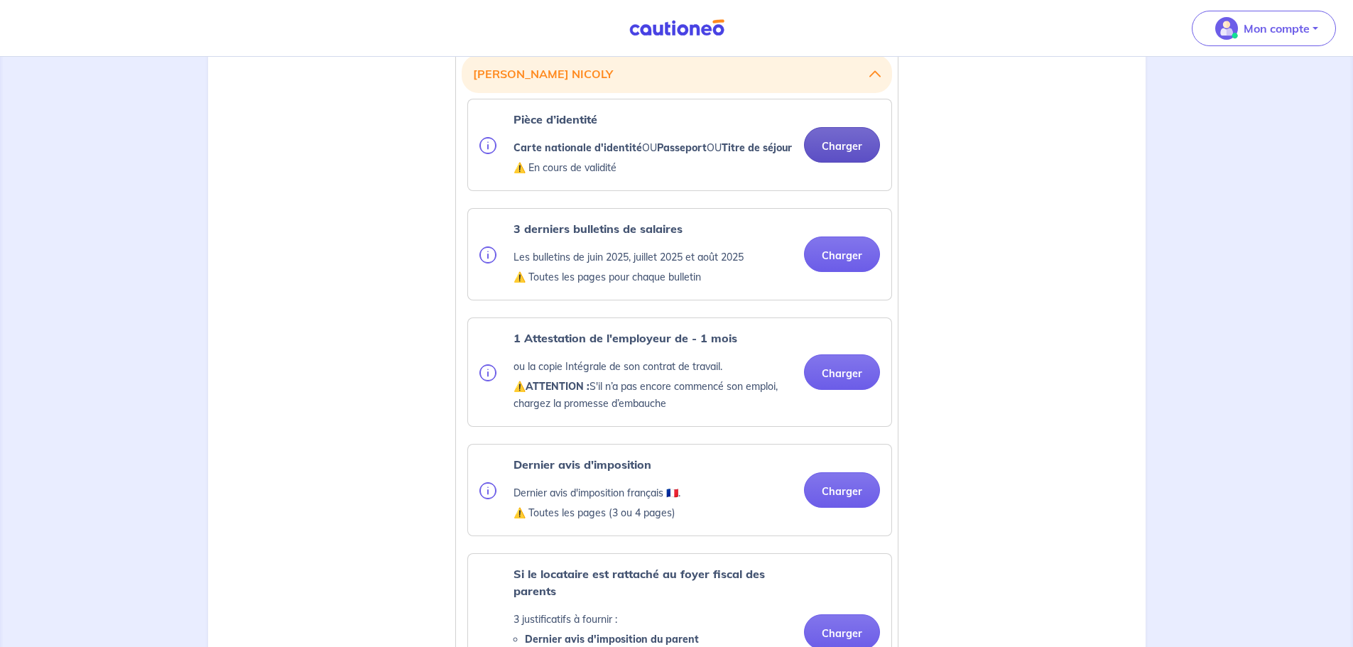
click at [835, 149] on button "Charger" at bounding box center [842, 145] width 76 height 36
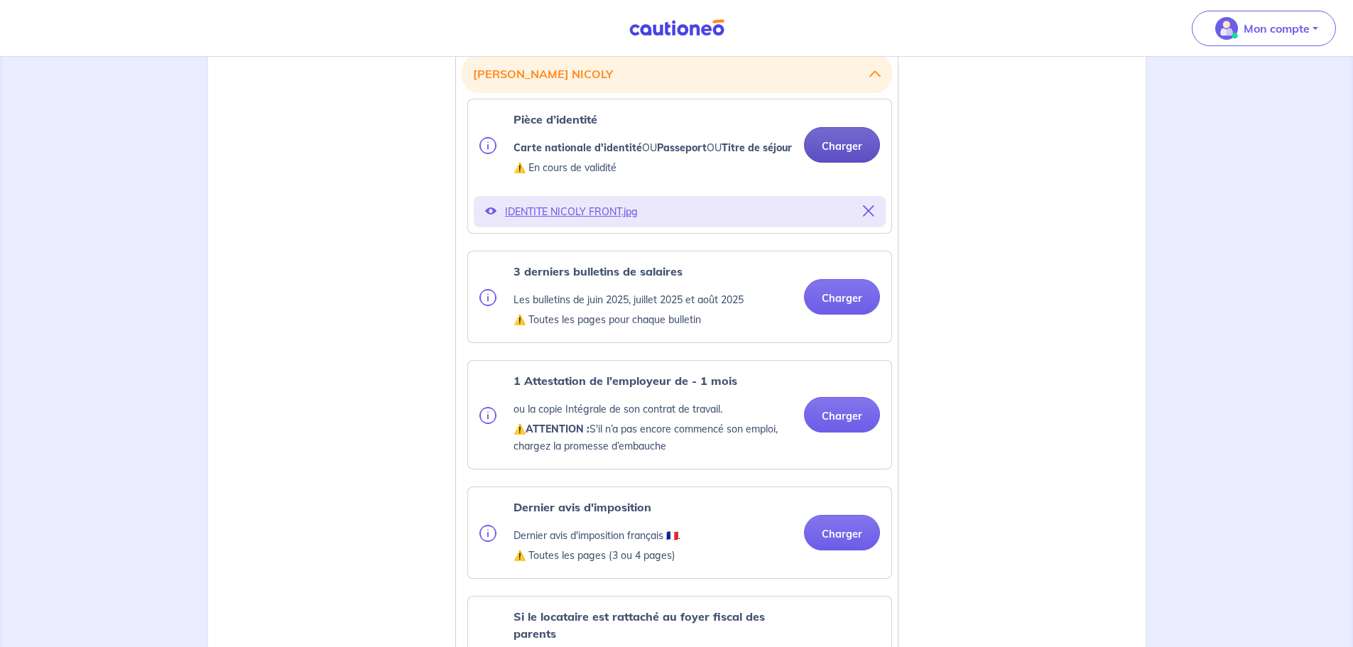
click at [853, 163] on button "Charger" at bounding box center [842, 145] width 76 height 36
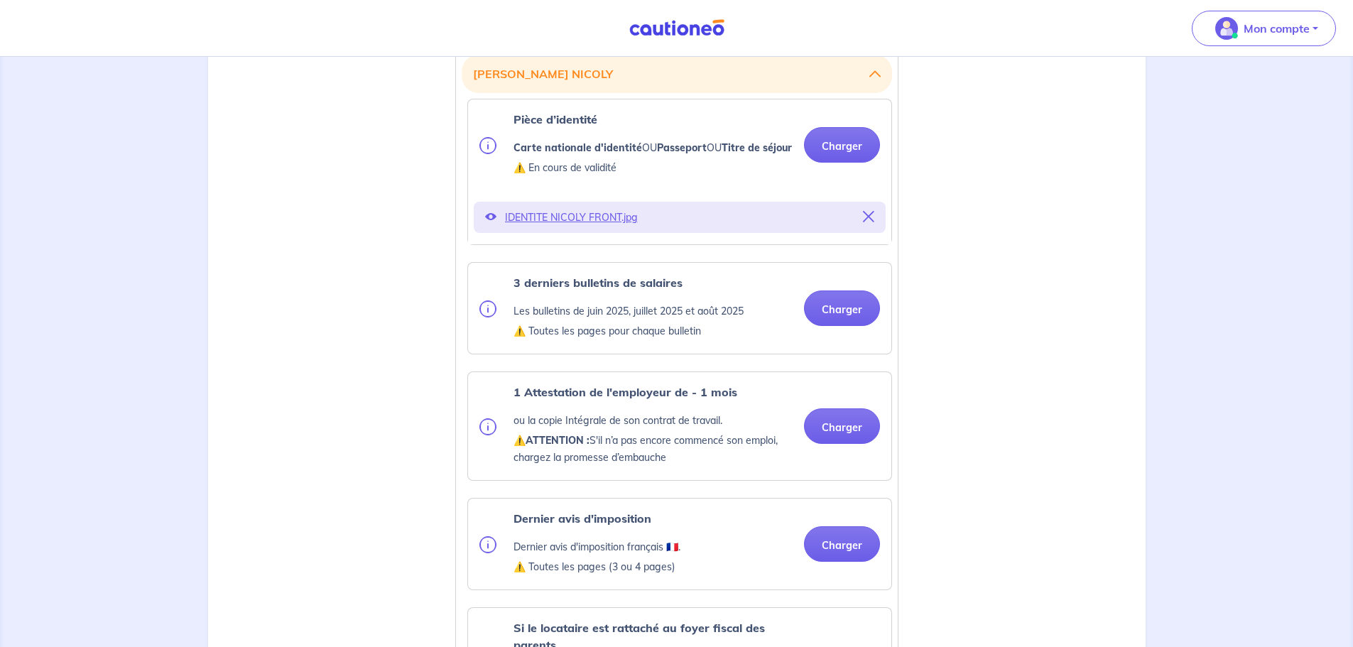
click at [829, 354] on div "3 derniers bulletins de salaires Les bulletins de [DATE], [DATE] et [DATE] ⚠️ T…" at bounding box center [679, 308] width 423 height 91
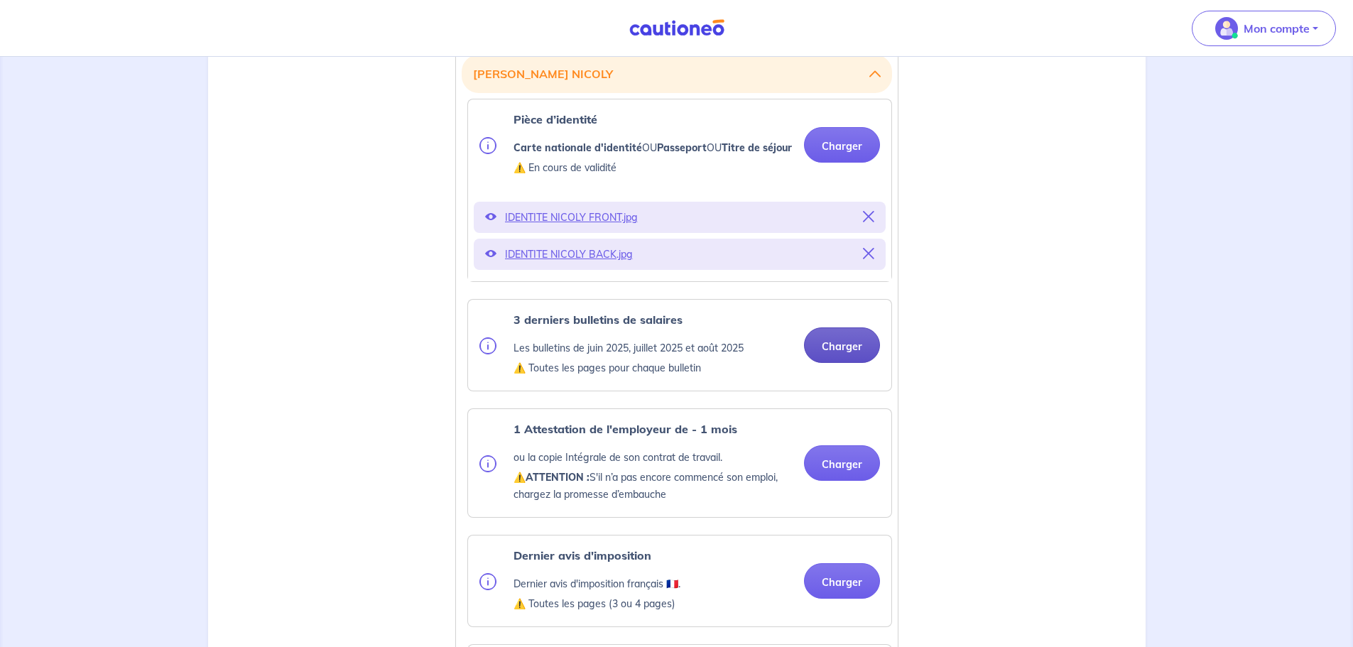
click at [827, 361] on button "Charger" at bounding box center [842, 345] width 76 height 36
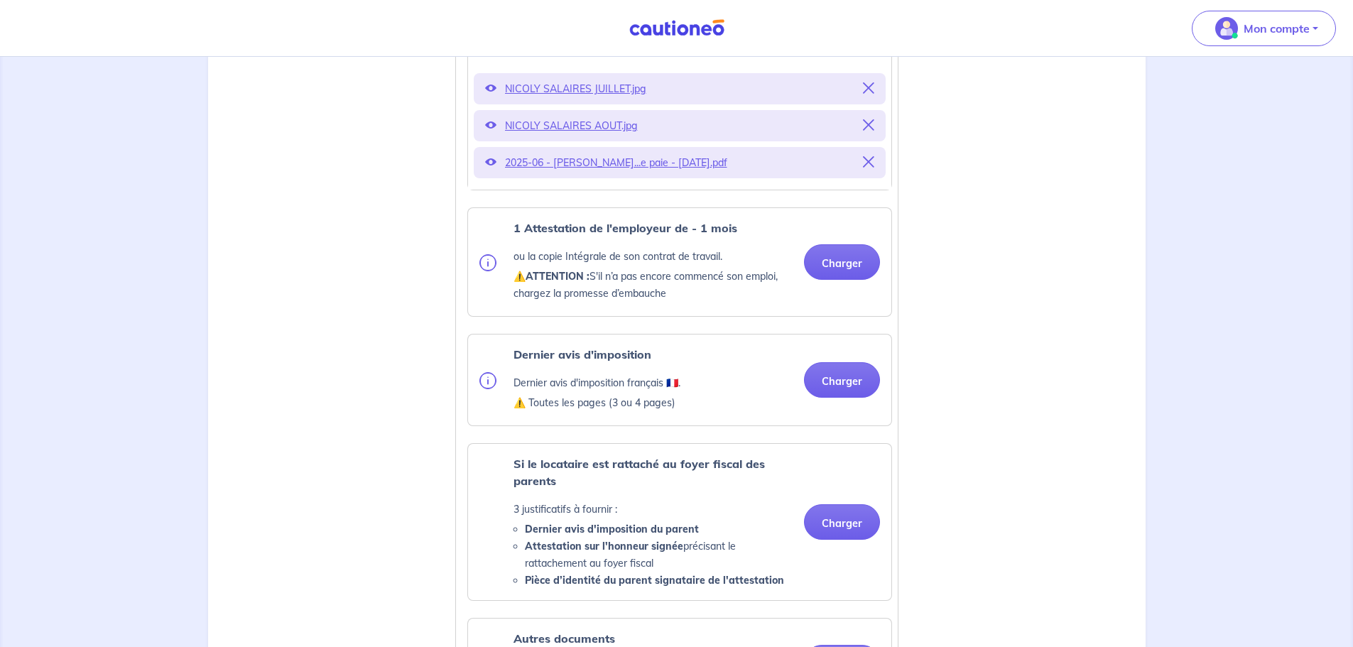
scroll to position [781, 0]
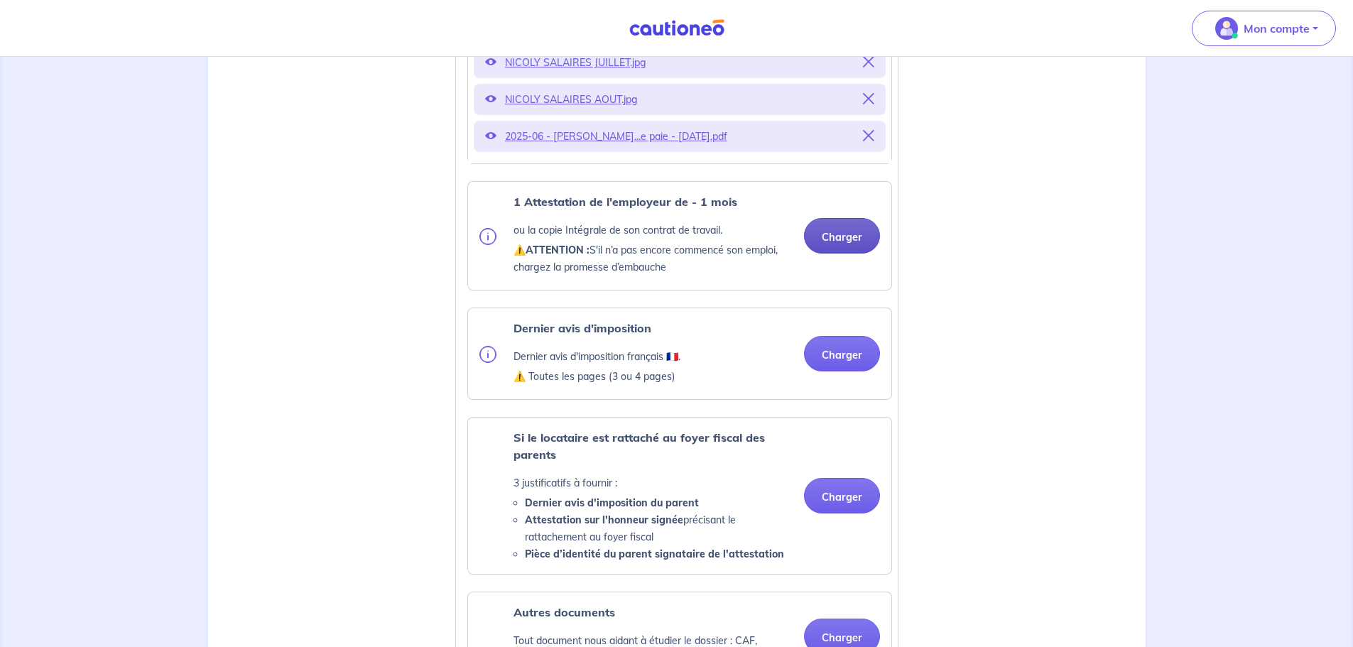
click at [814, 248] on button "Charger" at bounding box center [842, 236] width 76 height 36
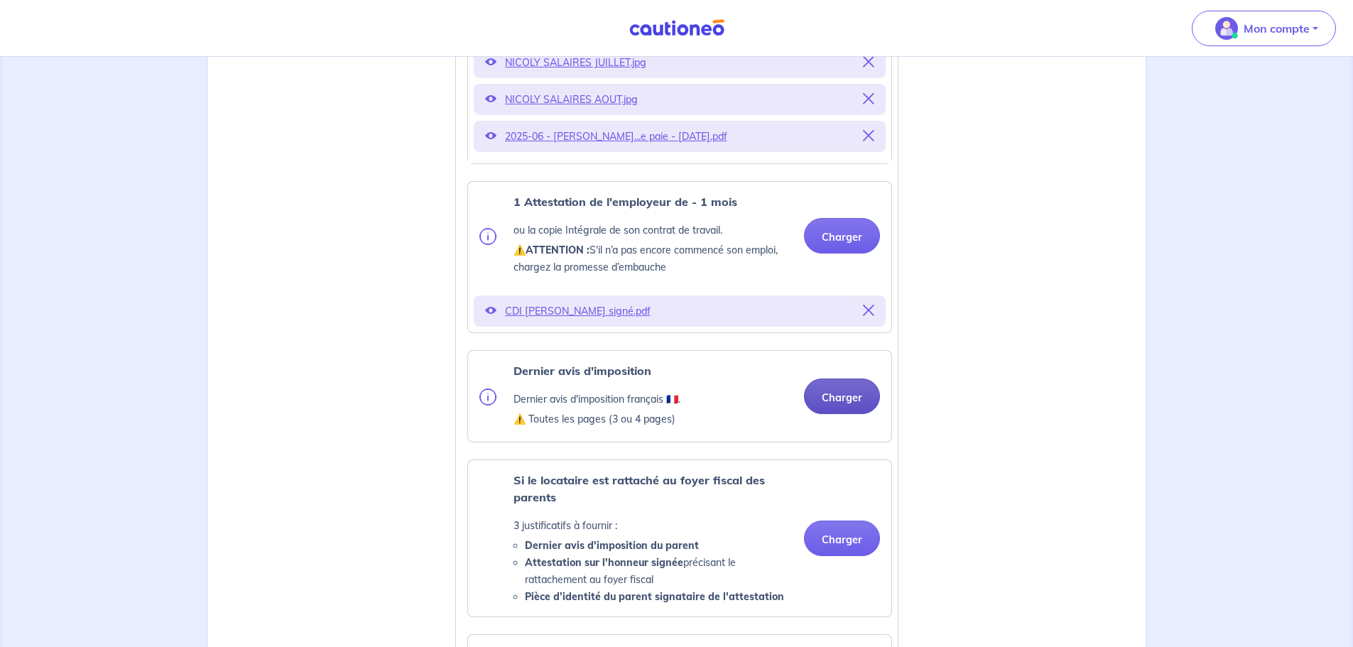
click at [824, 409] on button "Charger" at bounding box center [842, 396] width 76 height 36
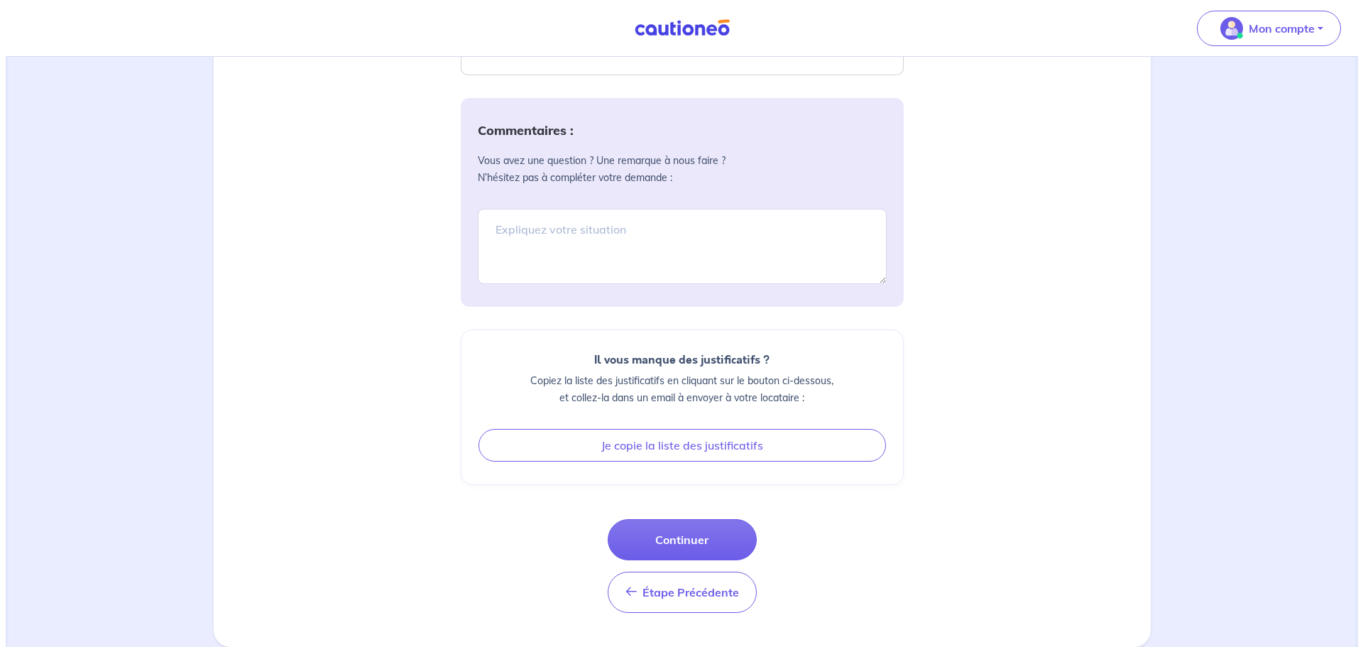
scroll to position [1727, 0]
click at [687, 544] on button "Continuer" at bounding box center [676, 539] width 149 height 41
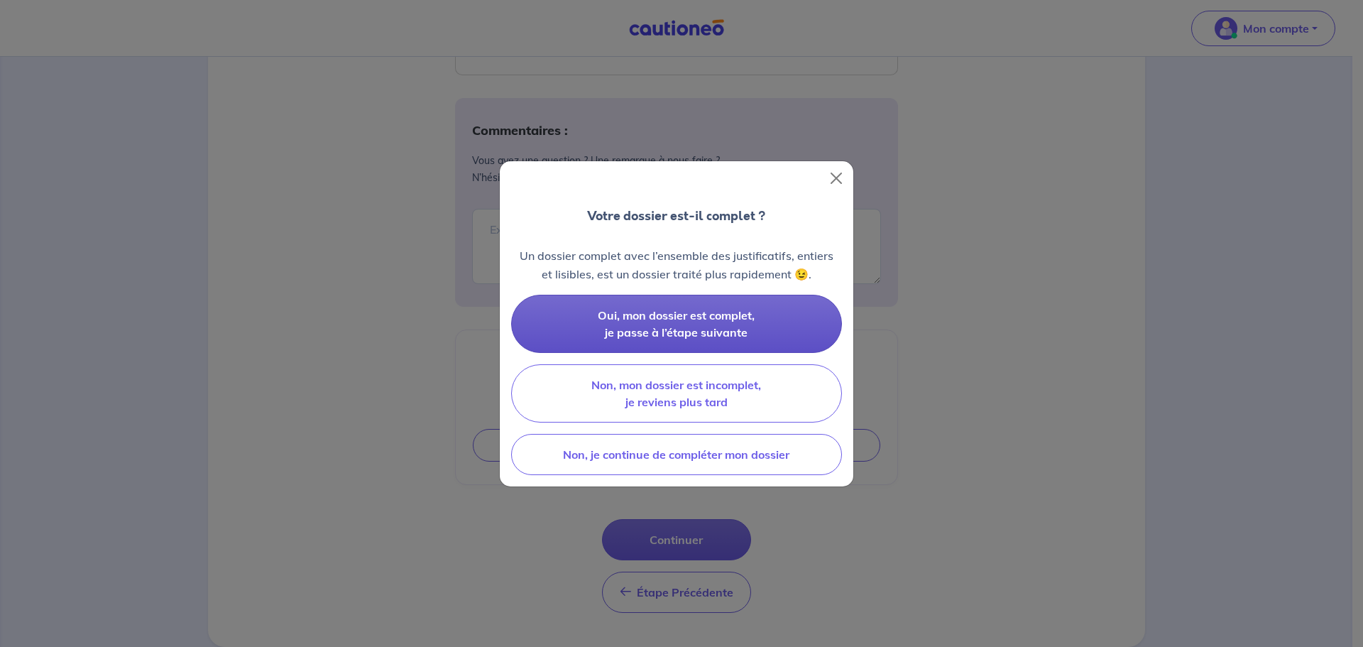
click at [679, 310] on span "Oui, mon dossier est complet, je passe à l’étape suivante" at bounding box center [676, 323] width 157 height 31
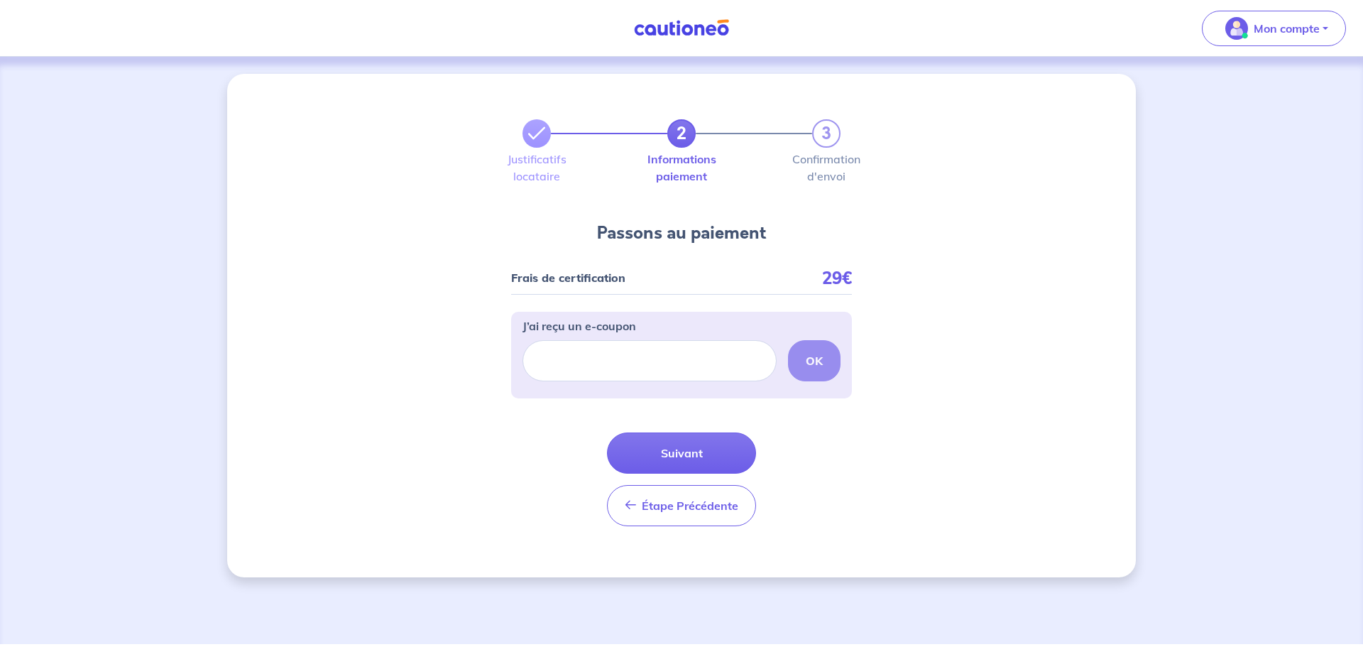
click at [650, 383] on div "J’ai reçu un e-coupon OK" at bounding box center [682, 349] width 318 height 75
click at [643, 371] on input "J’ai reçu un e-coupon" at bounding box center [650, 360] width 254 height 41
paste input "ECOUPON-D4237FFC"
type input "ECOUPON-D4237FFC"
click at [811, 365] on strong "OK" at bounding box center [814, 361] width 17 height 14
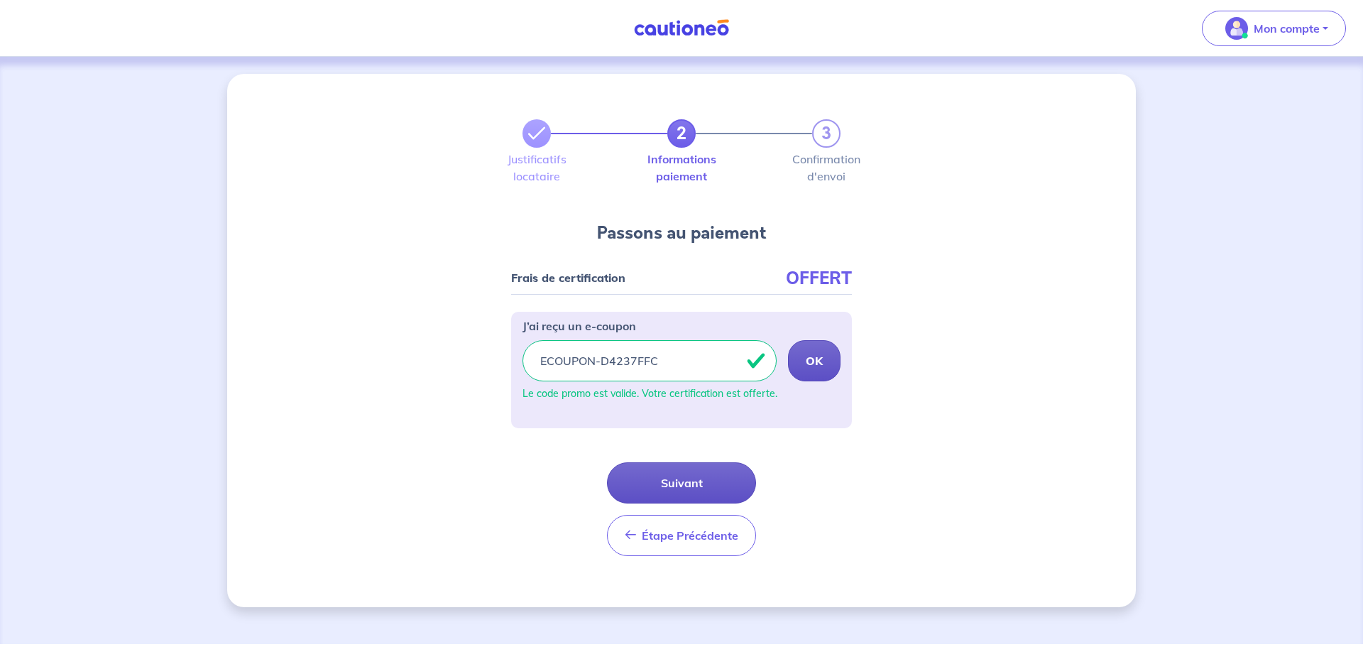
click at [718, 483] on button "Suivant" at bounding box center [681, 482] width 149 height 41
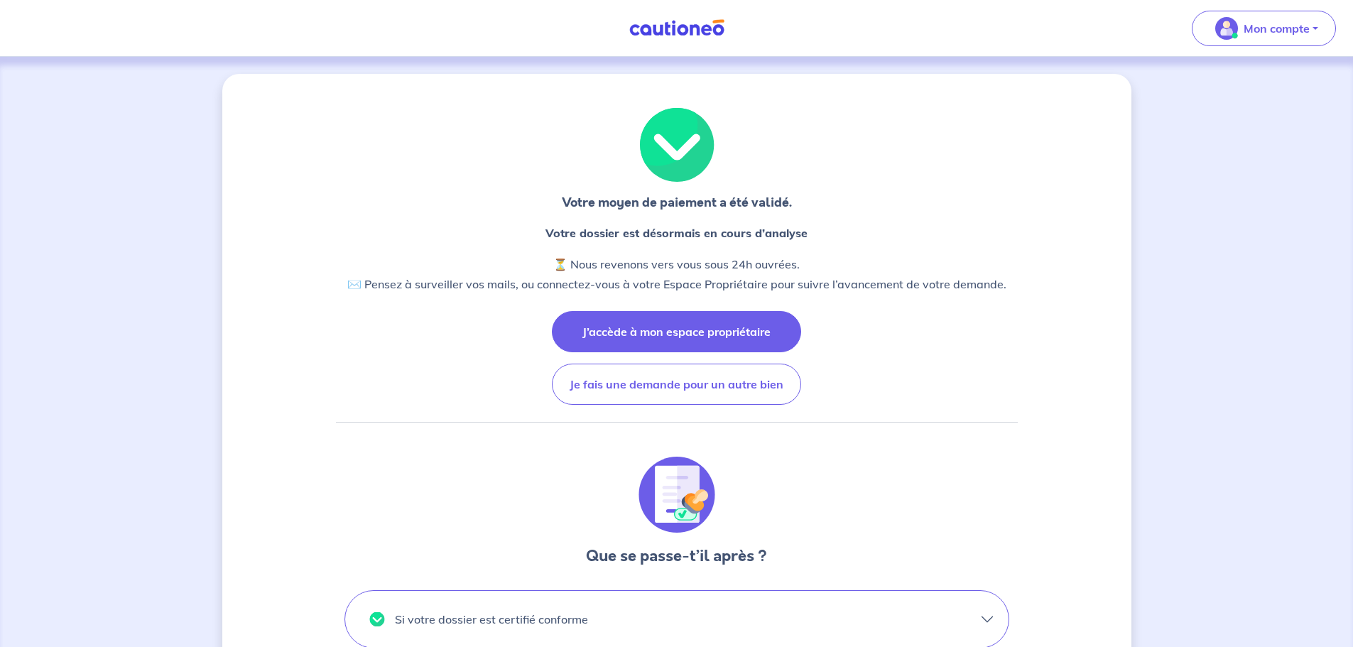
click at [753, 338] on button "J’accède à mon espace propriétaire" at bounding box center [676, 331] width 249 height 41
